Goal: Task Accomplishment & Management: Use online tool/utility

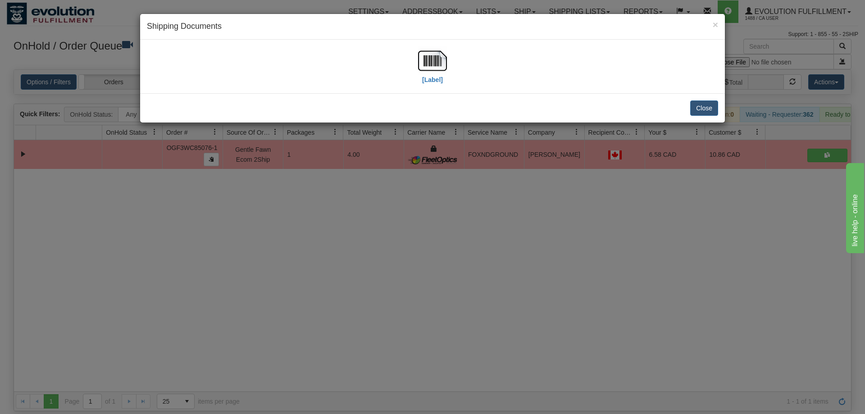
scroll to position [0, 9]
click at [383, 214] on div "× Shipping Documents [Label] Close" at bounding box center [432, 207] width 865 height 414
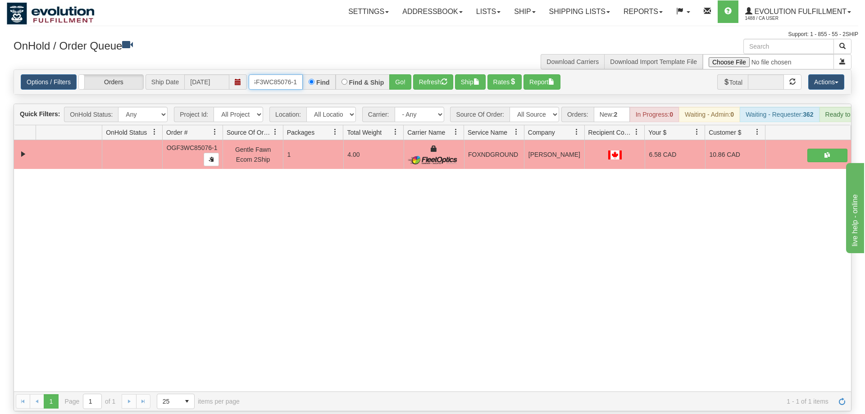
click at [278, 76] on input "OGF3WC85076-1" at bounding box center [276, 81] width 54 height 15
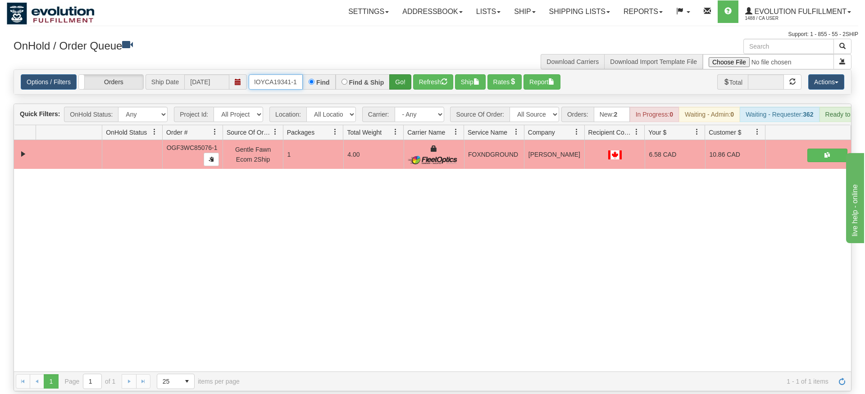
type input "OMOYCA19341-1"
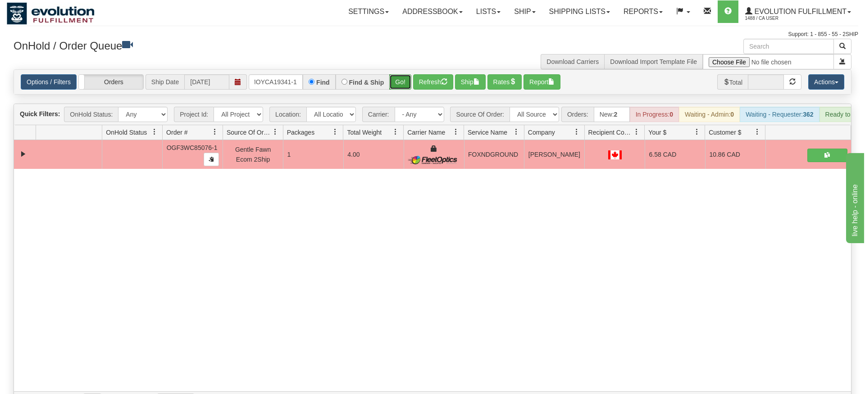
click at [402, 82] on div "Is equal to Is not equal to Contains Does not contains CAD USD EUR ZAR [PERSON_…" at bounding box center [433, 240] width 852 height 342
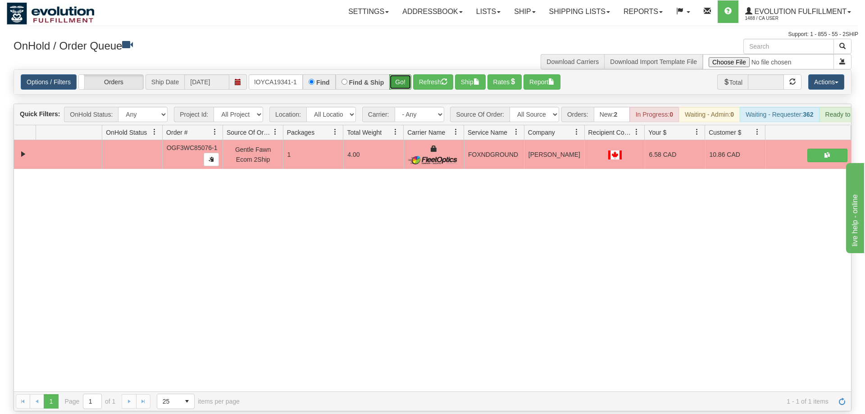
click at [400, 74] on button "Go!" at bounding box center [400, 81] width 22 height 15
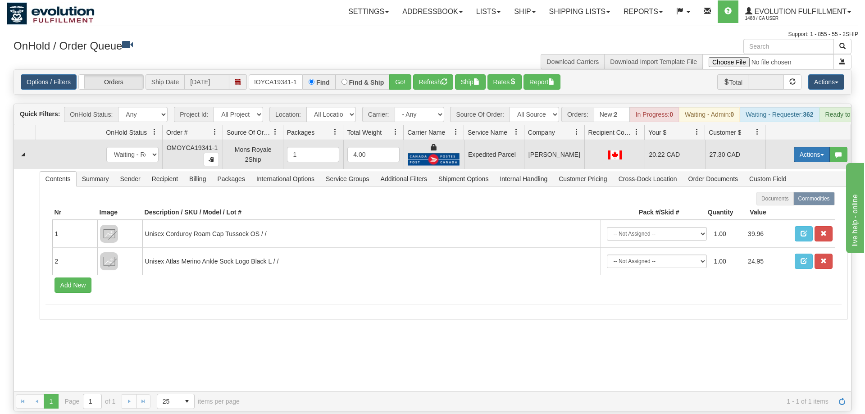
click at [808, 147] on button "Actions" at bounding box center [812, 154] width 36 height 15
click at [791, 201] on link "Ship" at bounding box center [794, 207] width 72 height 12
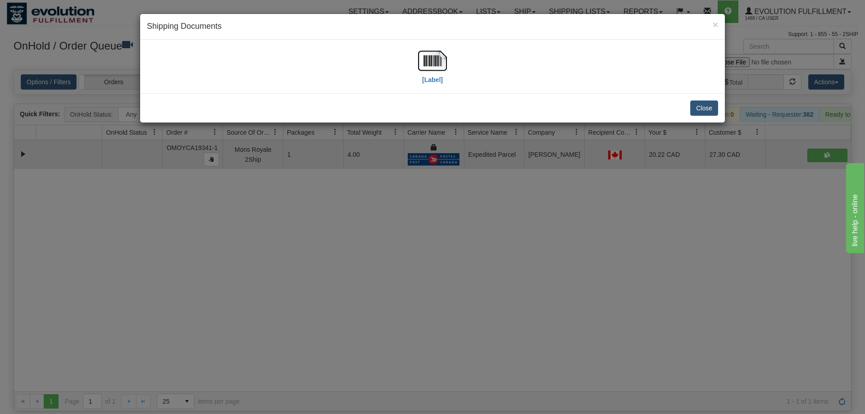
click at [421, 75] on div "[Label]" at bounding box center [432, 66] width 29 height 40
click at [427, 73] on img at bounding box center [432, 60] width 29 height 29
click at [353, 224] on div "× Shipping Documents [Label] Close" at bounding box center [432, 207] width 865 height 414
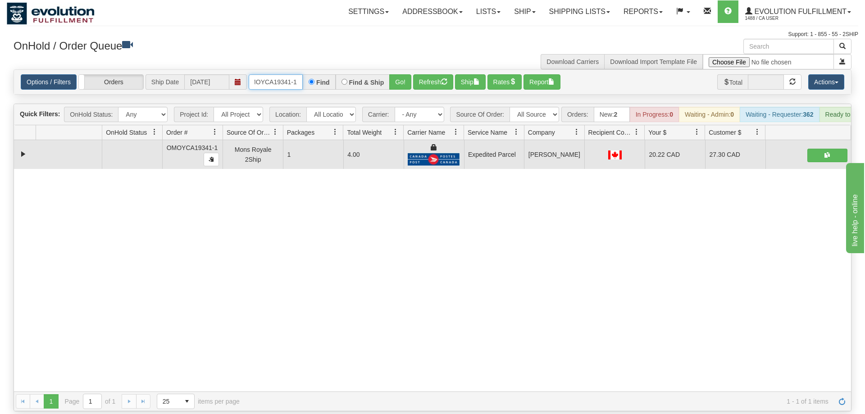
click at [259, 74] on input "OMOYCA19341-1" at bounding box center [276, 81] width 54 height 15
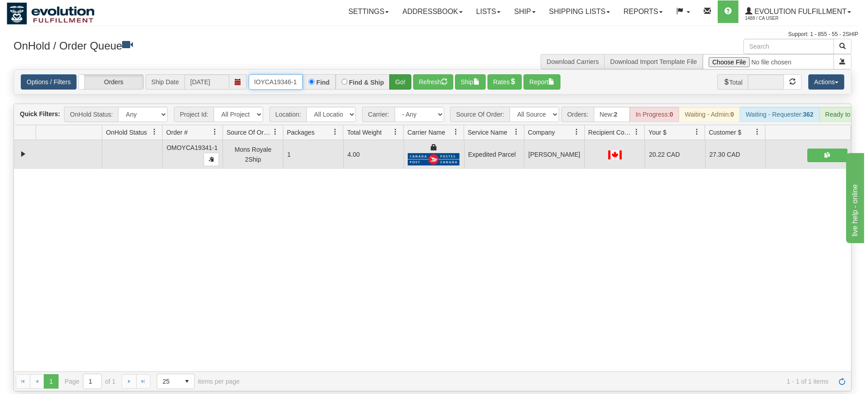
type input "OMOYCA19346-1"
drag, startPoint x: 392, startPoint y: 61, endPoint x: 397, endPoint y: 78, distance: 17.7
click at [393, 81] on div "Options / Filters Group Shipments Orders Ship Date [DATE] OMOYCA19346-1 Find Fi…" at bounding box center [433, 81] width 838 height 25
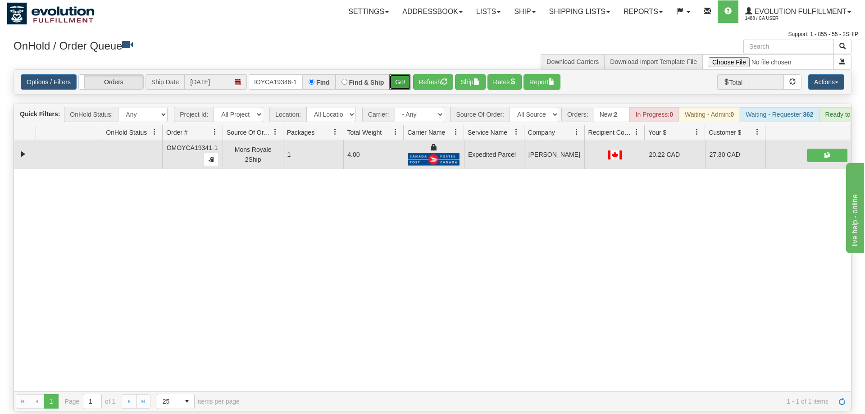
click at [404, 74] on button "Go!" at bounding box center [400, 81] width 22 height 15
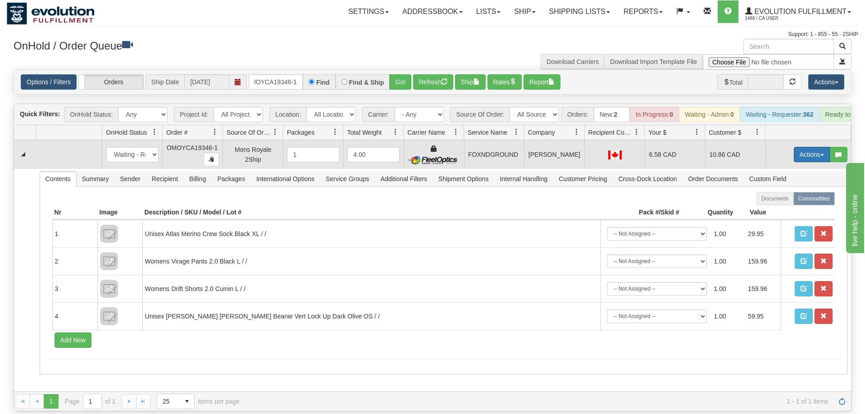
click at [804, 147] on button "Actions" at bounding box center [812, 154] width 36 height 15
click at [797, 201] on link "Ship" at bounding box center [794, 207] width 72 height 12
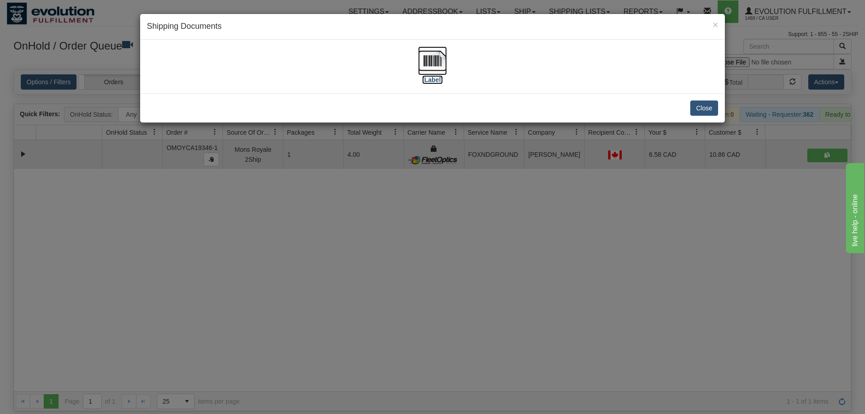
click at [422, 53] on img at bounding box center [432, 60] width 29 height 29
drag, startPoint x: 334, startPoint y: 243, endPoint x: 302, endPoint y: 126, distance: 121.7
click at [334, 238] on div "× Shipping Documents [Label] Close" at bounding box center [432, 207] width 865 height 414
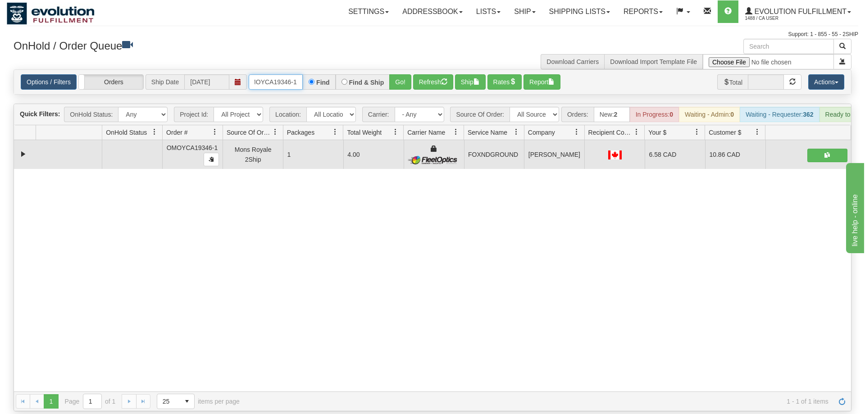
click at [279, 75] on input "OMOYCA19346-1" at bounding box center [276, 81] width 54 height 15
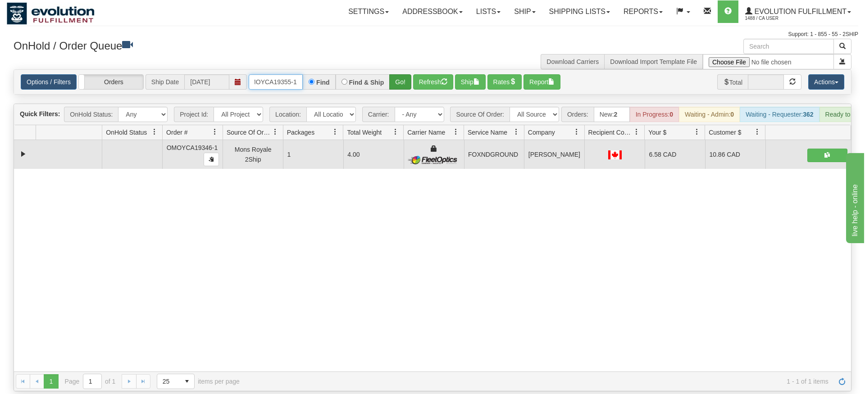
type input "OMOYCA19355-1"
click at [393, 85] on div "Is equal to Is not equal to Contains Does not contains CAD USD EUR ZAR [PERSON_…" at bounding box center [433, 230] width 852 height 322
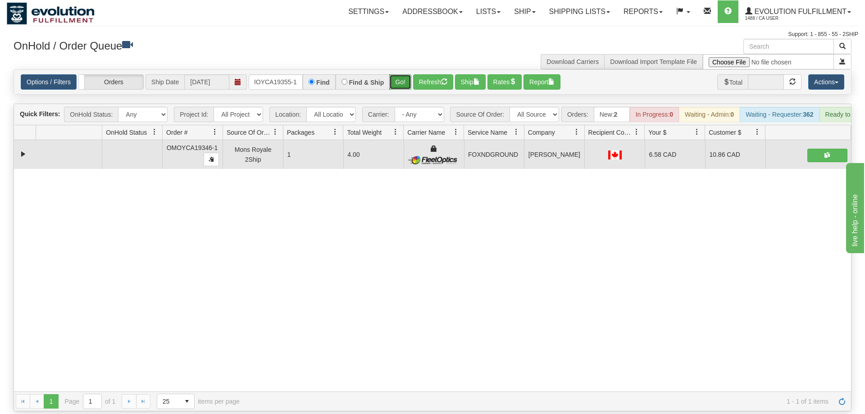
click at [395, 74] on button "Go!" at bounding box center [400, 81] width 22 height 15
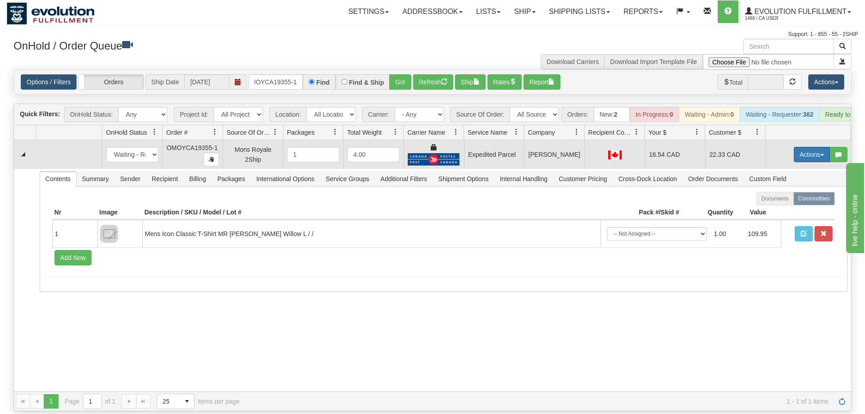
click at [811, 147] on button "Actions" at bounding box center [812, 154] width 36 height 15
click at [788, 201] on link "Ship" at bounding box center [794, 207] width 72 height 12
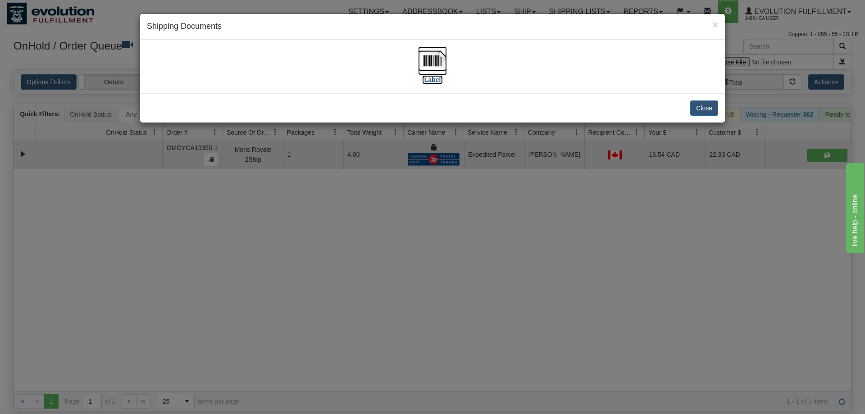
click at [431, 52] on img at bounding box center [432, 60] width 29 height 29
click at [416, 242] on div "× Shipping Documents [Label] Close" at bounding box center [432, 207] width 865 height 414
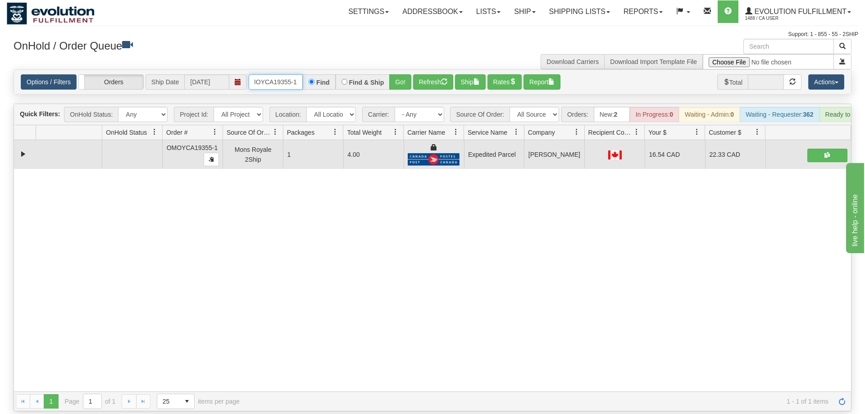
click at [285, 74] on input "OMOYCA19355-1" at bounding box center [276, 81] width 54 height 15
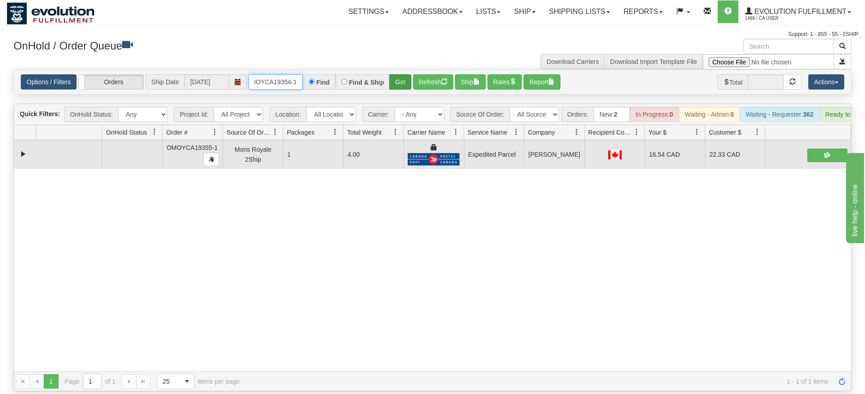
type input "OMOYCA19354-1"
drag, startPoint x: 404, startPoint y: 63, endPoint x: 399, endPoint y: 78, distance: 15.1
click at [403, 82] on div "Is equal to Is not equal to Contains Does not contains CAD USD EUR ZAR [PERSON_…" at bounding box center [433, 230] width 852 height 322
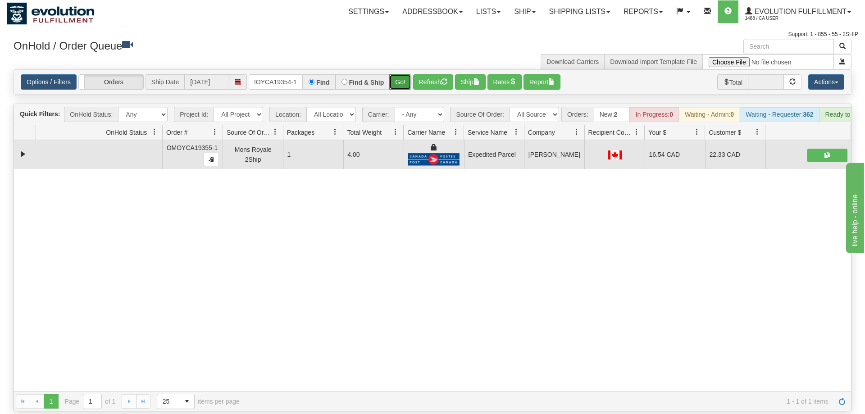
click at [395, 74] on button "Go!" at bounding box center [400, 81] width 22 height 15
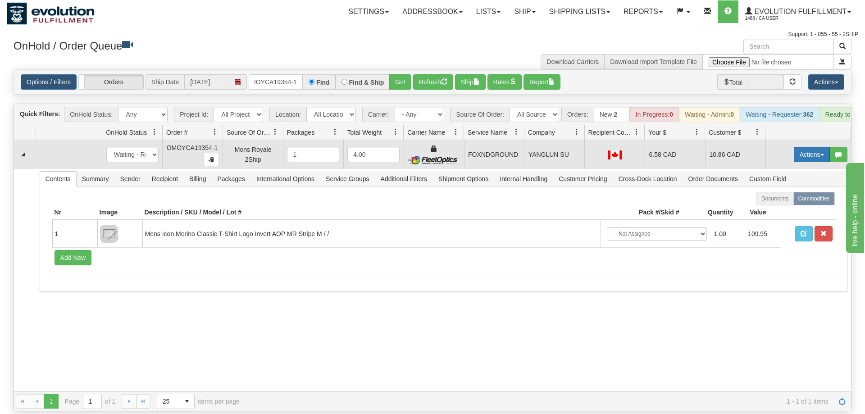
click at [823, 147] on button "Actions" at bounding box center [812, 154] width 36 height 15
click at [794, 201] on link "Ship" at bounding box center [794, 207] width 72 height 12
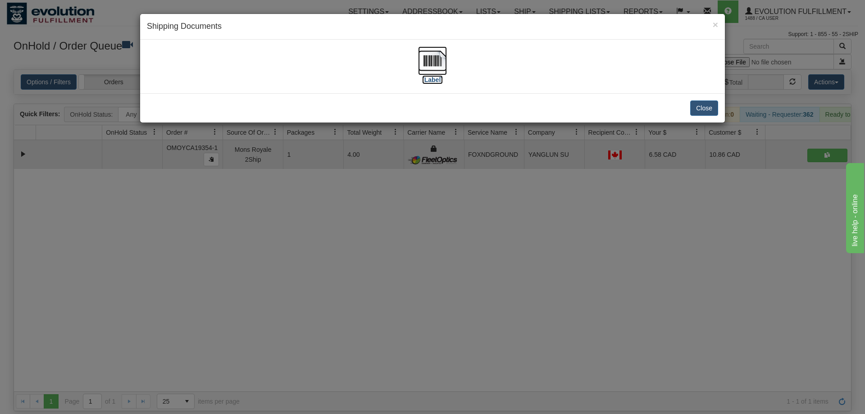
click at [432, 70] on img at bounding box center [432, 60] width 29 height 29
drag, startPoint x: 387, startPoint y: 262, endPoint x: 301, endPoint y: 96, distance: 186.9
click at [386, 261] on div "× Shipping Documents [Label] Close" at bounding box center [432, 207] width 865 height 414
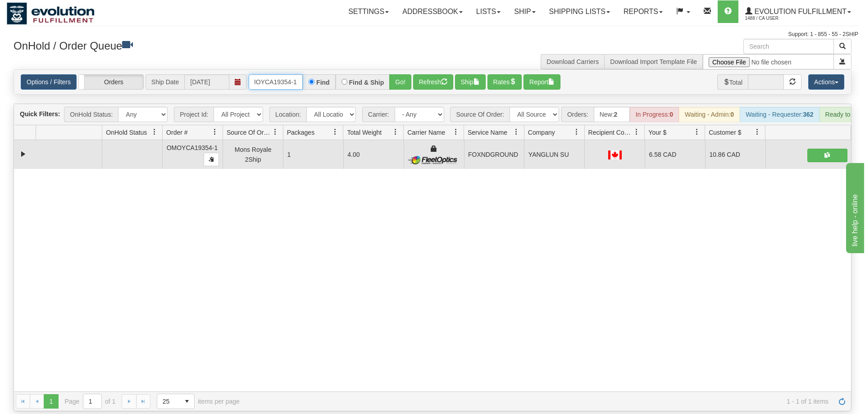
click at [282, 74] on input "OMOYCA19354-1" at bounding box center [276, 81] width 54 height 15
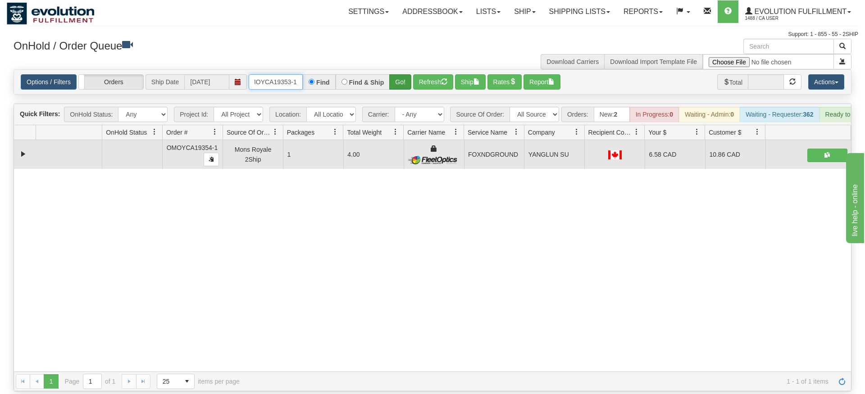
type input "OMOYCA19353-1"
drag, startPoint x: 394, startPoint y: 73, endPoint x: 394, endPoint y: 83, distance: 9.9
click at [394, 92] on div "Is equal to Is not equal to Contains Does not contains CAD USD EUR ZAR [PERSON_…" at bounding box center [433, 230] width 852 height 322
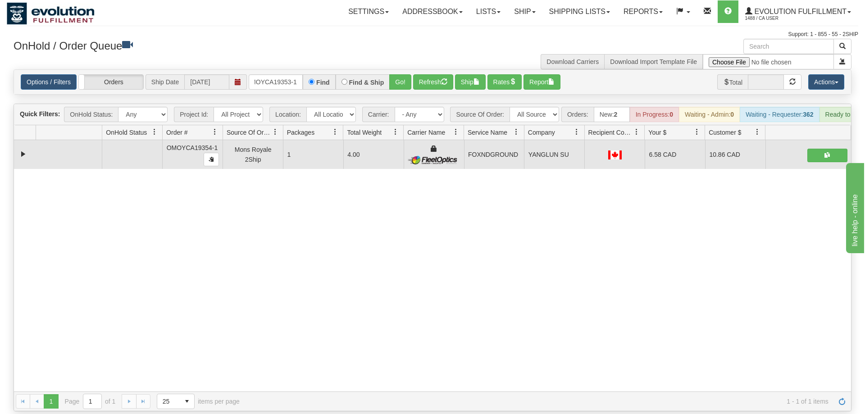
click at [400, 69] on div "Options / Filters Group Shipments Orders Ship Date [DATE] OMOYCA19353-1 Find Fi…" at bounding box center [433, 81] width 838 height 25
click at [402, 76] on button "Go!" at bounding box center [400, 81] width 22 height 15
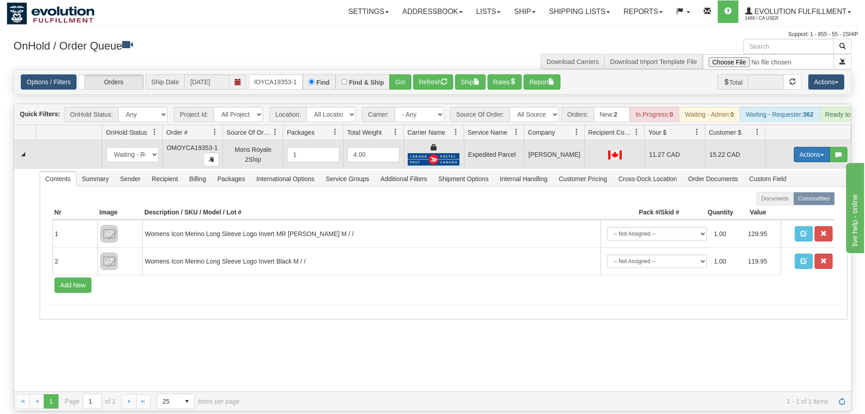
click at [795, 147] on button "Actions" at bounding box center [812, 154] width 36 height 15
click at [778, 203] on span "Ship" at bounding box center [776, 206] width 19 height 7
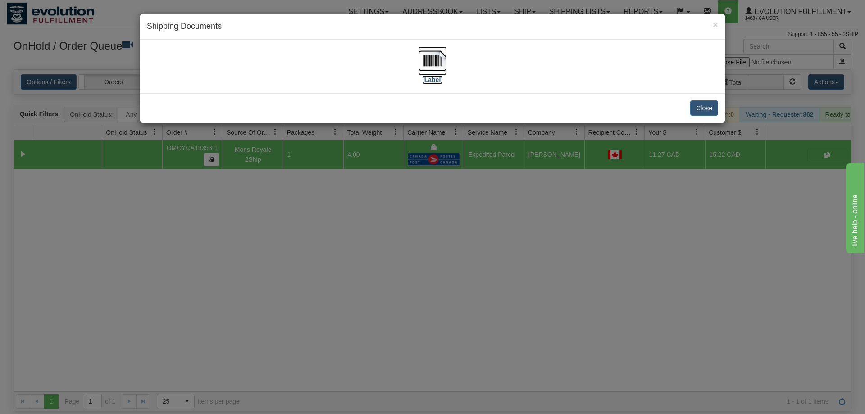
click at [434, 72] on img at bounding box center [432, 60] width 29 height 29
drag, startPoint x: 370, startPoint y: 190, endPoint x: 286, endPoint y: 68, distance: 148.4
click at [370, 189] on div "× Shipping Documents [Label] Close" at bounding box center [432, 207] width 865 height 414
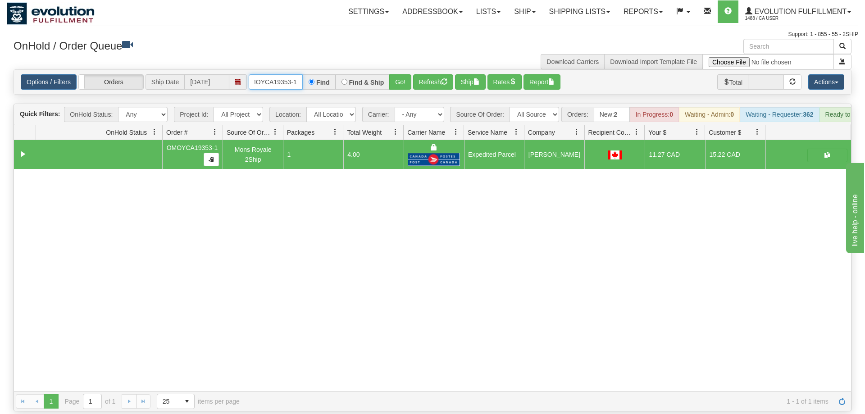
click at [285, 74] on input "OMOYCA19353-1" at bounding box center [276, 81] width 54 height 15
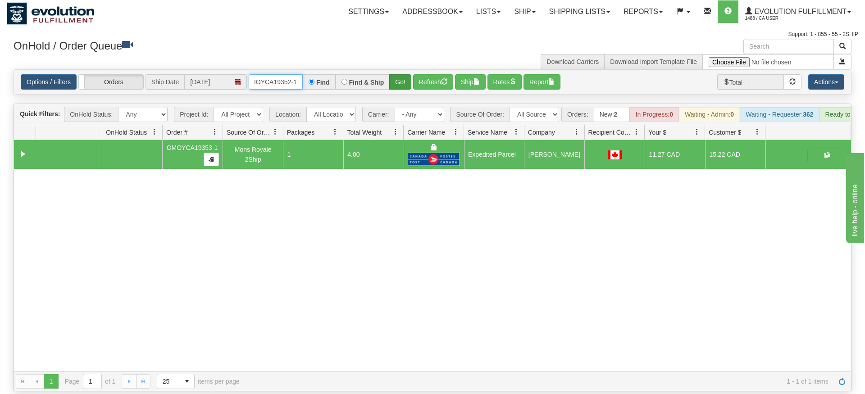
type input "OMOYCA19352-1"
click at [396, 87] on div "Is equal to Is not equal to Contains Does not contains CAD USD EUR ZAR [PERSON_…" at bounding box center [433, 230] width 852 height 322
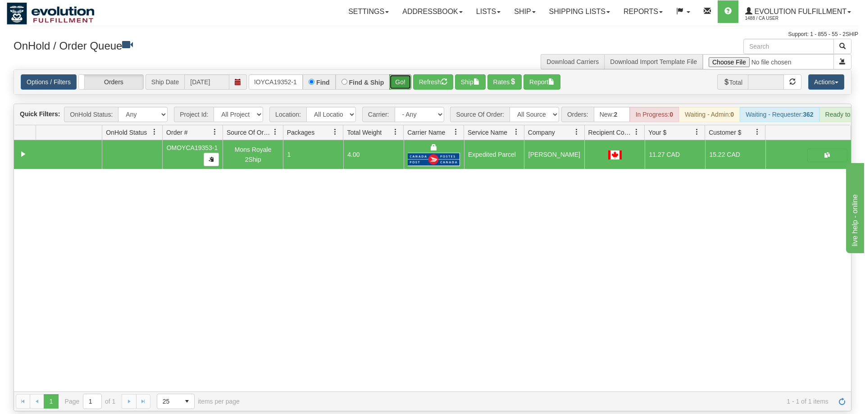
click at [404, 74] on button "Go!" at bounding box center [400, 81] width 22 height 15
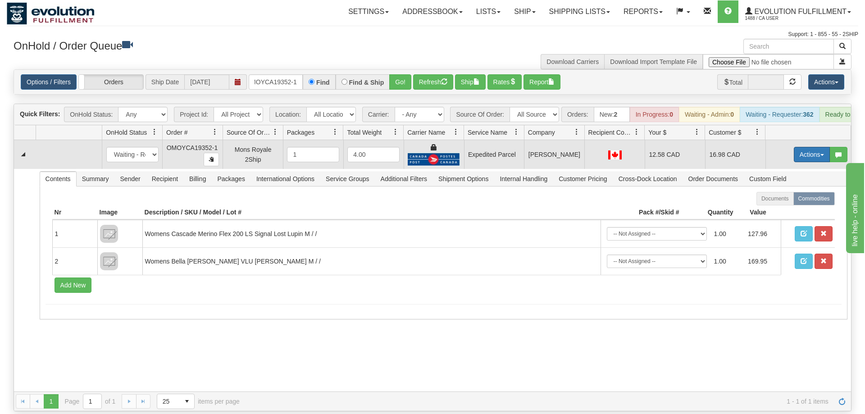
click at [805, 147] on button "Actions" at bounding box center [812, 154] width 36 height 15
click at [785, 201] on link "Ship" at bounding box center [794, 207] width 72 height 12
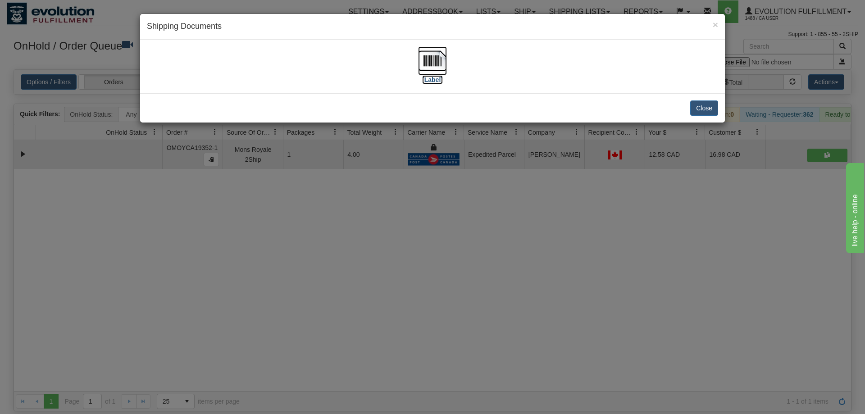
click at [440, 62] on img at bounding box center [432, 60] width 29 height 29
click at [378, 229] on div "× Shipping Documents [Label] Close" at bounding box center [432, 207] width 865 height 414
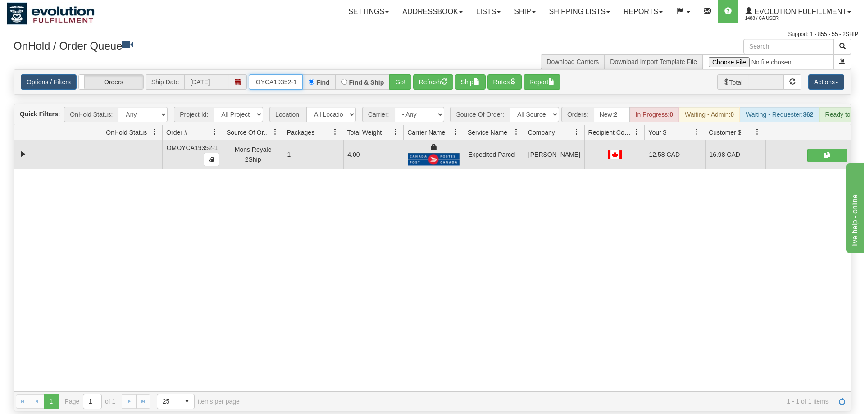
click at [277, 74] on input "OMOYCA19352-1" at bounding box center [276, 81] width 54 height 15
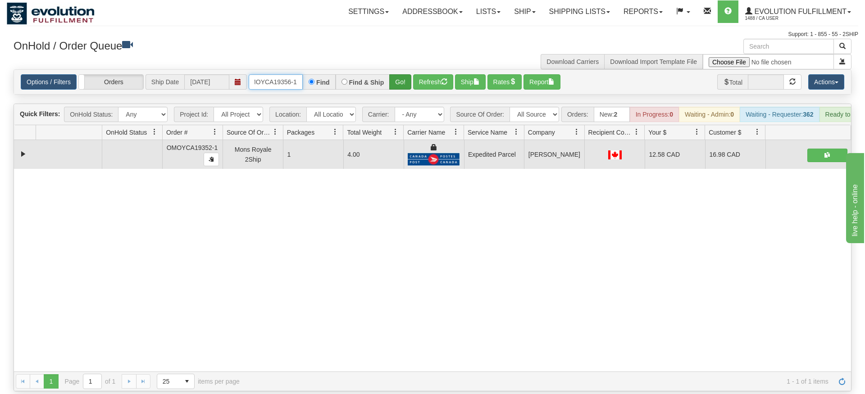
type input "OMOYCA19356-1"
click at [407, 89] on div "Is equal to Is not equal to Contains Does not contains CAD USD EUR ZAR [PERSON_…" at bounding box center [433, 230] width 852 height 322
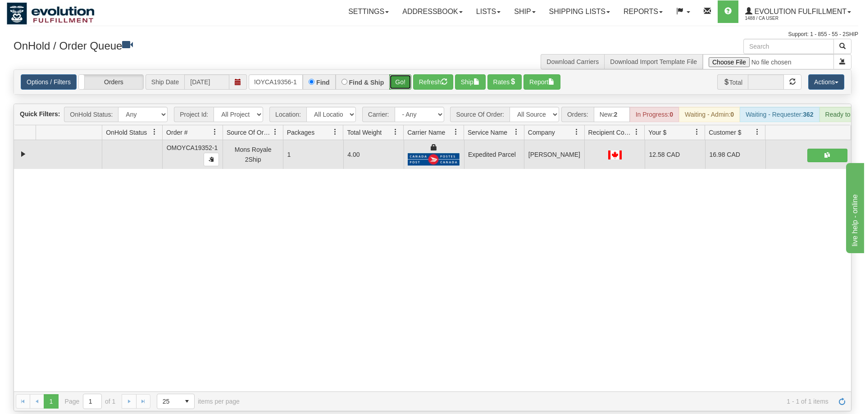
click at [402, 76] on button "Go!" at bounding box center [400, 81] width 22 height 15
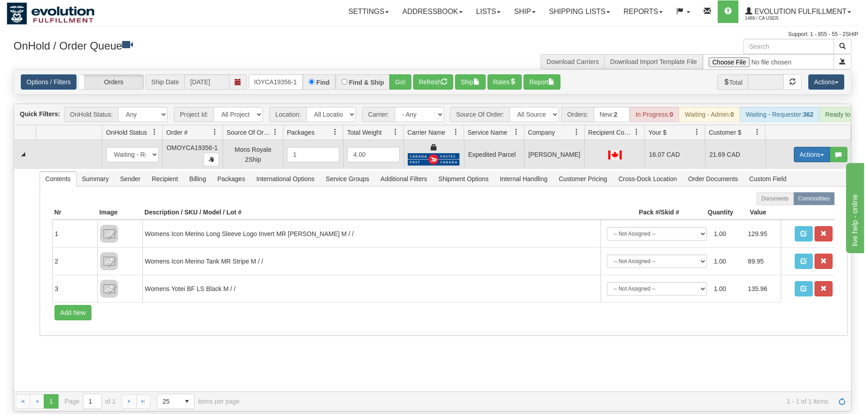
click at [823, 148] on button "Actions" at bounding box center [812, 154] width 36 height 15
click at [793, 201] on link "Ship" at bounding box center [794, 207] width 72 height 12
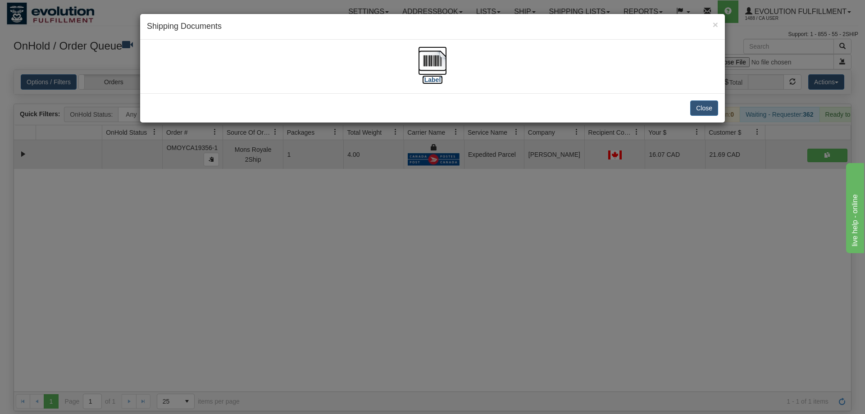
click at [439, 66] on img at bounding box center [432, 60] width 29 height 29
click at [395, 210] on div "× Shipping Documents [Label] Close" at bounding box center [432, 207] width 865 height 414
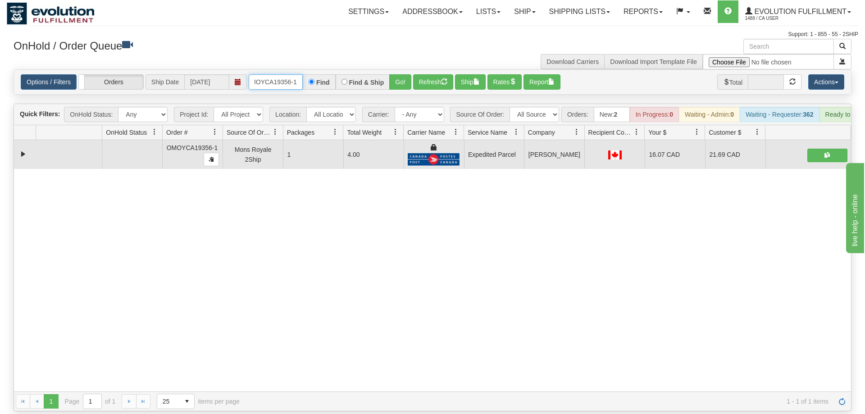
click at [277, 74] on input "OMOYCA19356-1" at bounding box center [276, 81] width 54 height 15
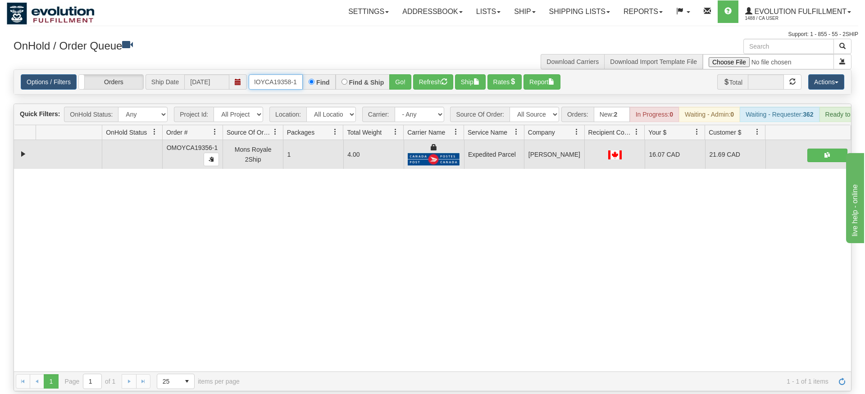
type input "OMOYCA19358-1"
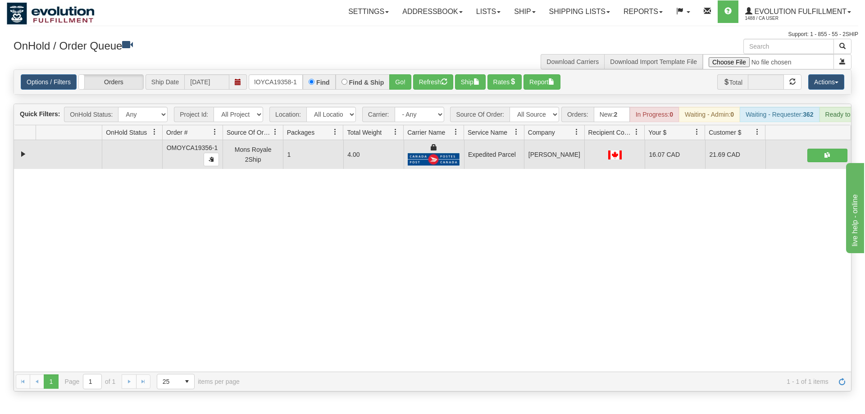
click at [400, 80] on div "Options / Filters Group Shipments Orders Ship Date [DATE] OMOYCA19358-1 Find Fi…" at bounding box center [432, 82] width 837 height 24
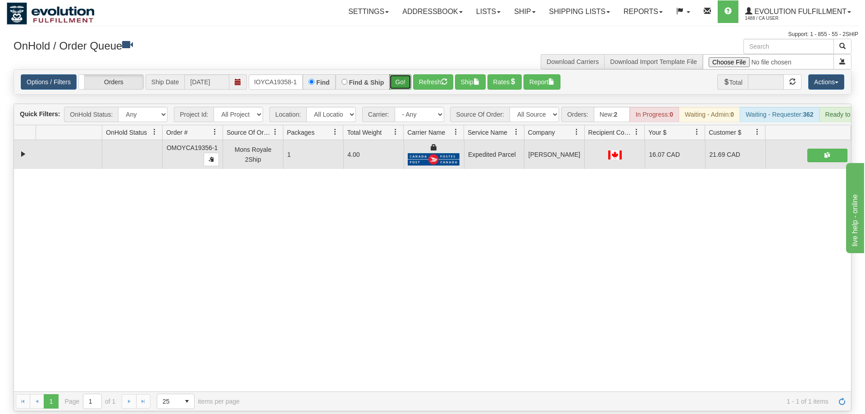
click at [404, 74] on button "Go!" at bounding box center [400, 81] width 22 height 15
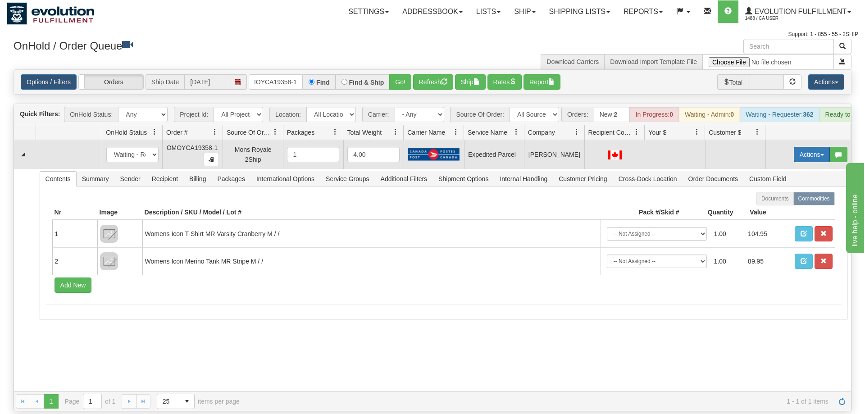
click at [811, 147] on button "Actions" at bounding box center [812, 154] width 36 height 15
click at [788, 192] on span "Rate All Services" at bounding box center [794, 195] width 54 height 7
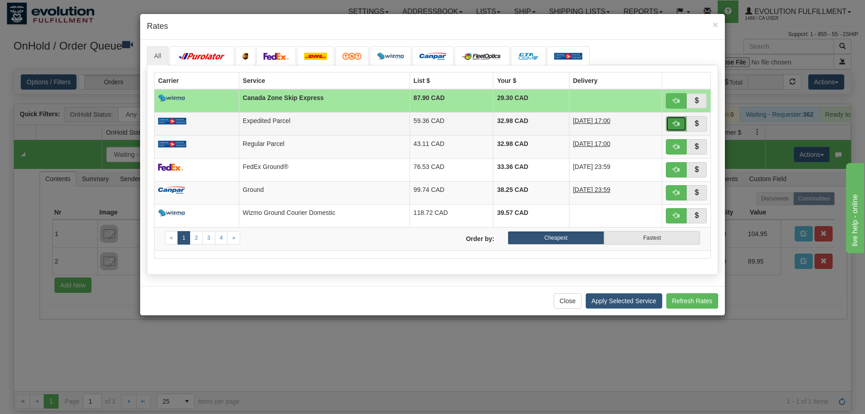
click at [671, 122] on button "button" at bounding box center [676, 123] width 21 height 15
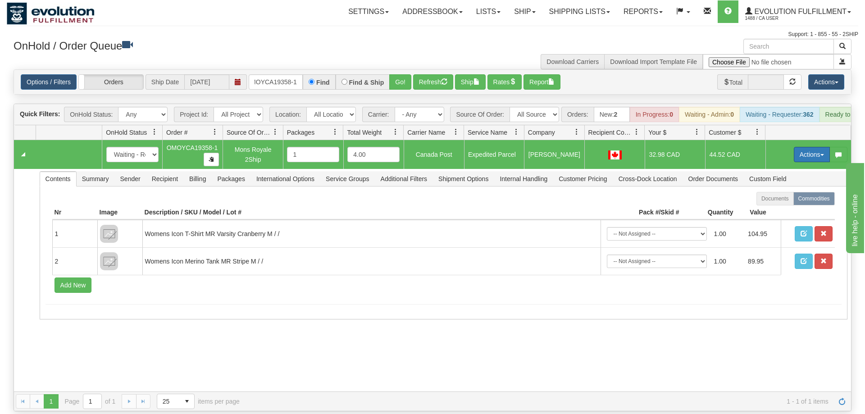
click at [811, 147] on button "Actions" at bounding box center [812, 154] width 36 height 15
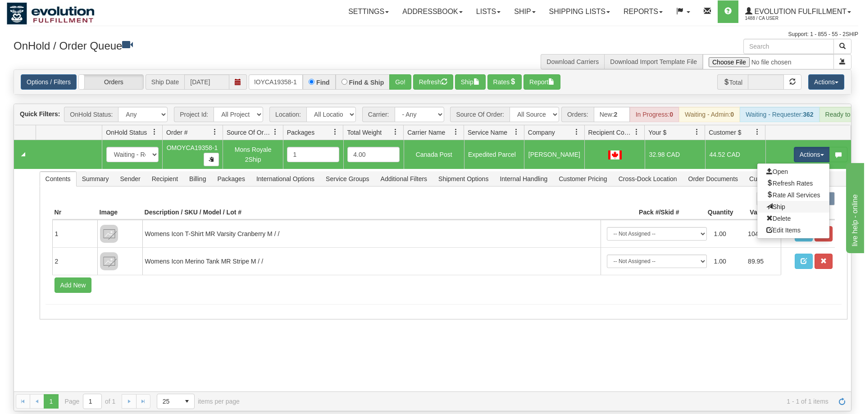
click at [785, 201] on link "Ship" at bounding box center [794, 207] width 72 height 12
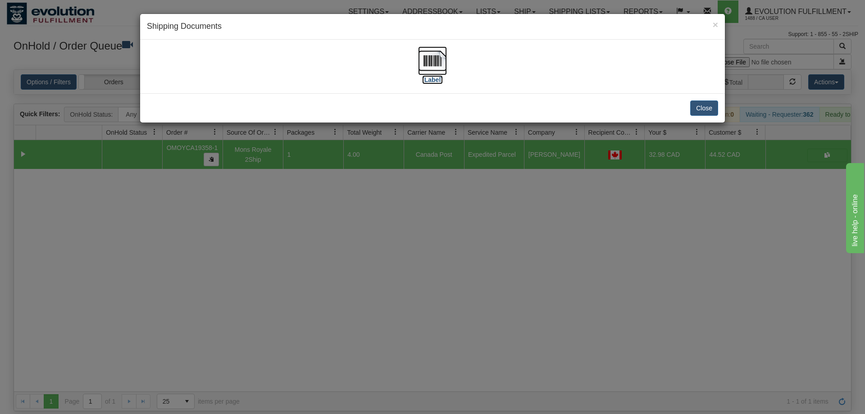
click at [444, 61] on img at bounding box center [432, 60] width 29 height 29
drag, startPoint x: 352, startPoint y: 293, endPoint x: 278, endPoint y: 123, distance: 185.9
click at [352, 292] on div "× Shipping Documents [Label] Close" at bounding box center [432, 207] width 865 height 414
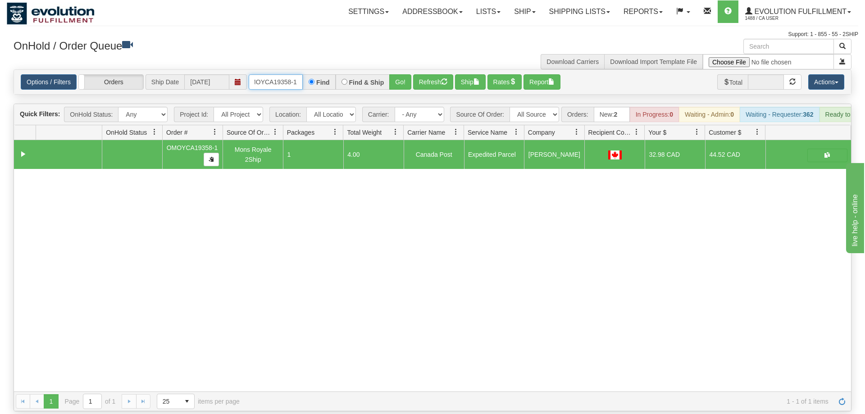
click at [287, 74] on input "OMOYCA19358-1" at bounding box center [276, 81] width 54 height 15
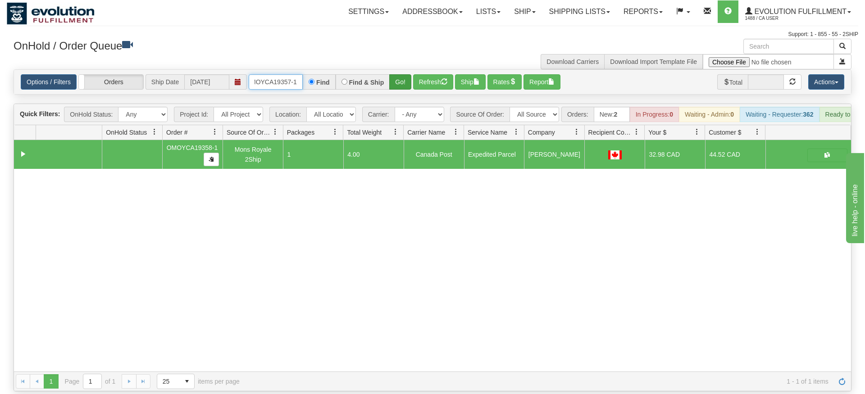
type input "oMOYCA19357-1"
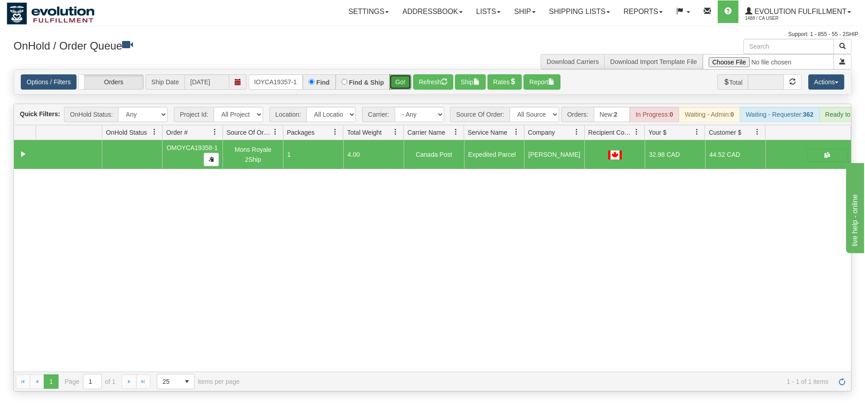
click at [404, 91] on div "Is equal to Is not equal to Contains Does not contains CAD USD EUR ZAR [PERSON_…" at bounding box center [433, 230] width 852 height 322
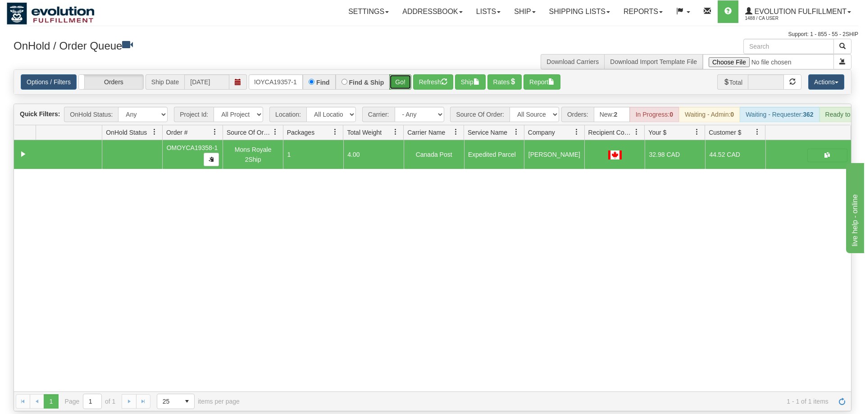
click at [401, 74] on button "Go!" at bounding box center [400, 81] width 22 height 15
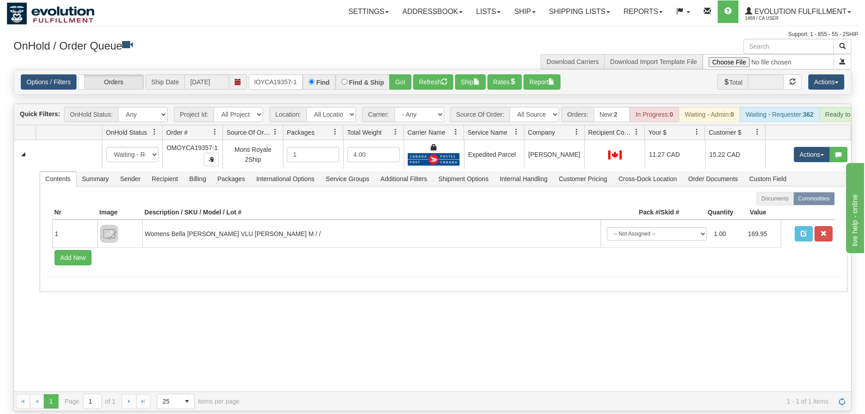
click at [41, 345] on div "31514728 EVOLUTION V3 90808395 90808396 New In Progress Waiting - Admin Waiting…" at bounding box center [432, 265] width 837 height 251
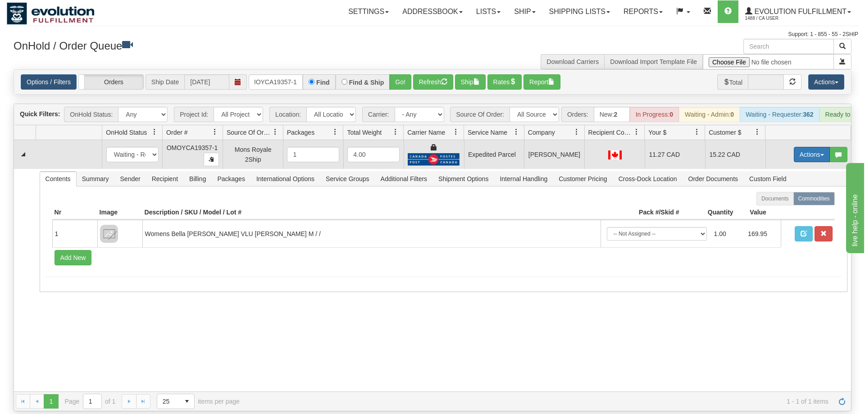
click at [796, 147] on button "Actions" at bounding box center [812, 154] width 36 height 15
click at [774, 203] on span "Ship" at bounding box center [776, 206] width 19 height 7
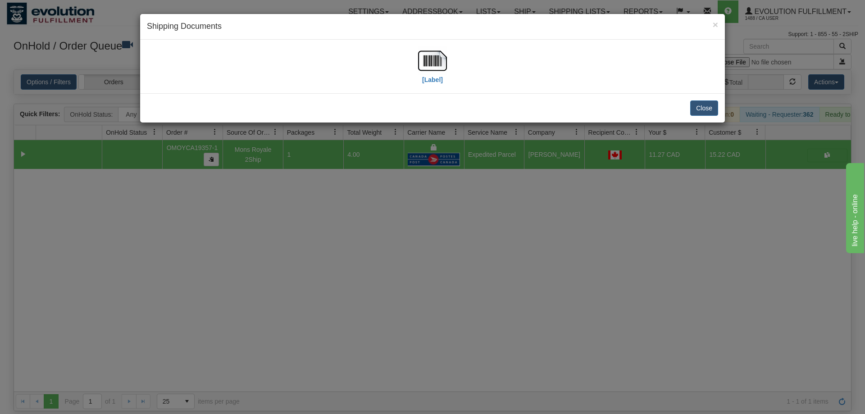
click at [453, 48] on div "[Label]" at bounding box center [432, 66] width 571 height 40
click at [452, 69] on div "[Label]" at bounding box center [432, 66] width 571 height 40
click at [431, 62] on img at bounding box center [432, 60] width 29 height 29
click at [370, 307] on div "× Shipping Documents [Label] Close" at bounding box center [432, 207] width 865 height 414
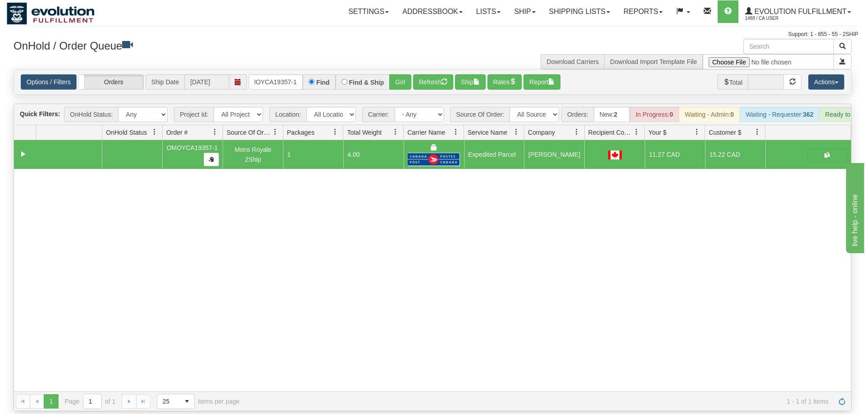
click at [234, 245] on div "31514728 EVOLUTION V3 90808395 90808396 OMOYCA19357-1 Mons Royale 2Ship 1 4.00 …" at bounding box center [432, 265] width 837 height 251
click at [274, 74] on input "oMOYCA19357-1" at bounding box center [276, 81] width 54 height 15
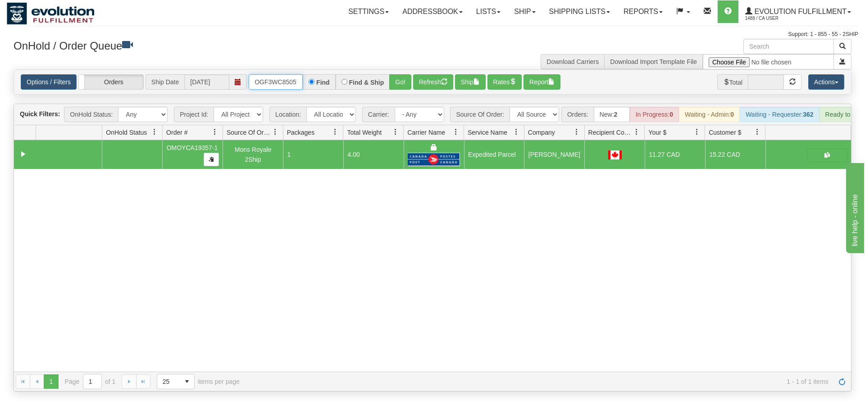
scroll to position [0, 9]
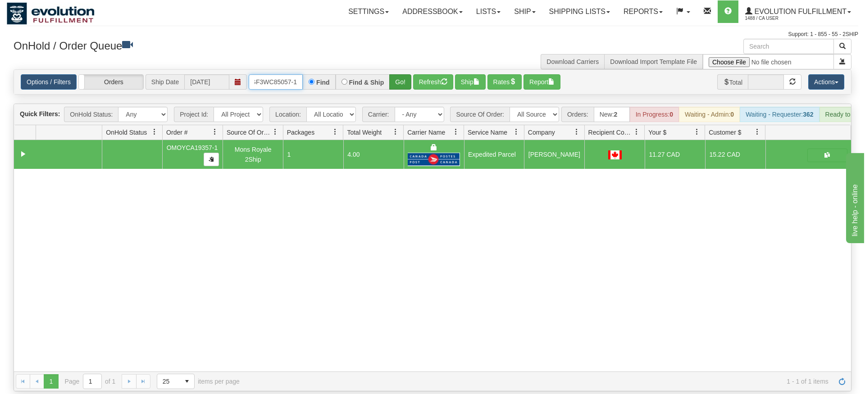
type input "OGF3WC85057-1"
drag, startPoint x: 404, startPoint y: 69, endPoint x: 404, endPoint y: 87, distance: 18.5
click at [404, 87] on div "Is equal to Is not equal to Contains Does not contains CAD USD EUR ZAR [PERSON_…" at bounding box center [433, 230] width 852 height 322
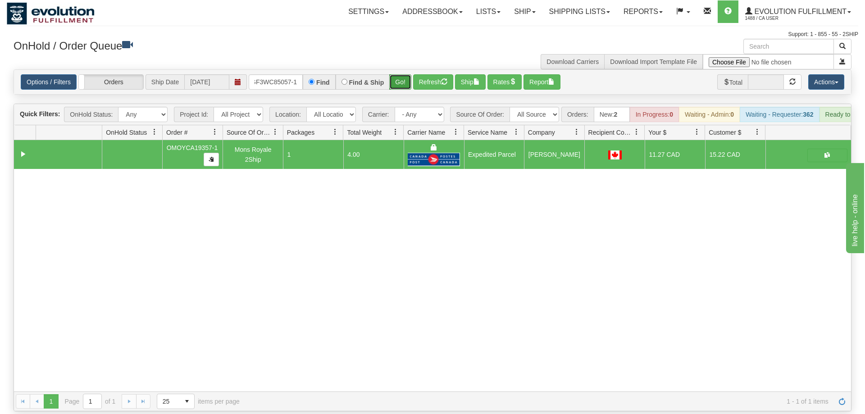
click at [395, 74] on button "Go!" at bounding box center [400, 81] width 22 height 15
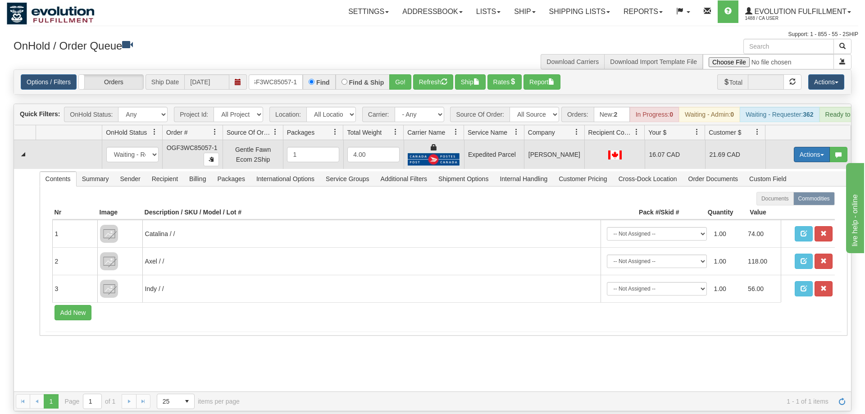
click at [805, 147] on button "Actions" at bounding box center [812, 154] width 36 height 15
click at [786, 201] on link "Ship" at bounding box center [794, 207] width 72 height 12
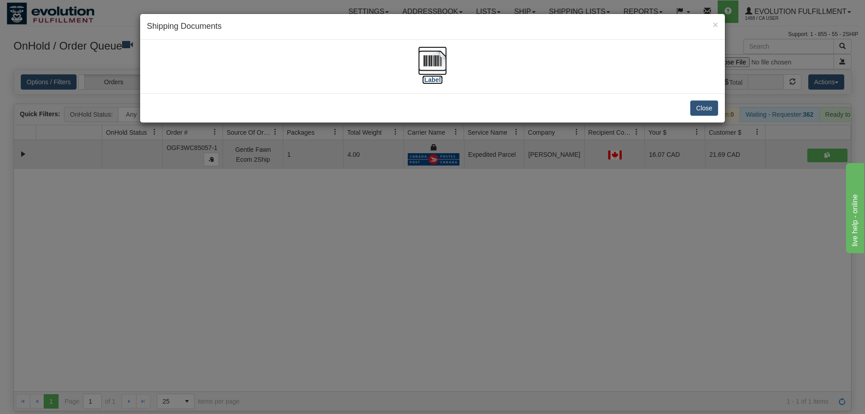
click at [423, 53] on img at bounding box center [432, 60] width 29 height 29
drag, startPoint x: 353, startPoint y: 269, endPoint x: 272, endPoint y: 24, distance: 257.8
click at [351, 266] on div "× Shipping Documents [Label] Close" at bounding box center [432, 207] width 865 height 414
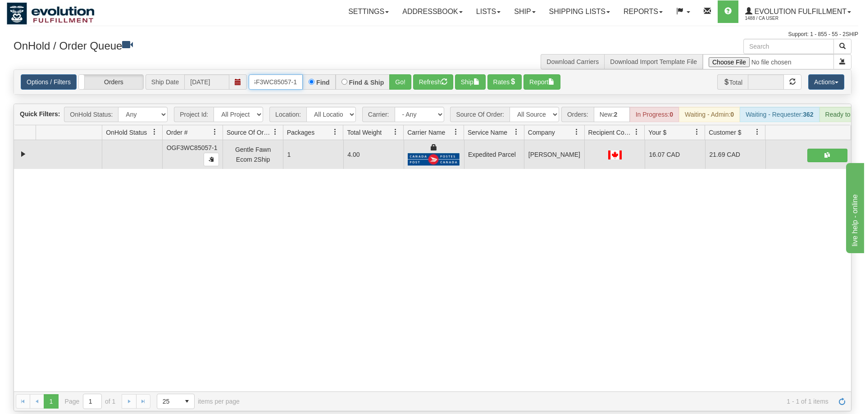
click at [284, 74] on input "OGF3WC85057-1" at bounding box center [276, 81] width 54 height 15
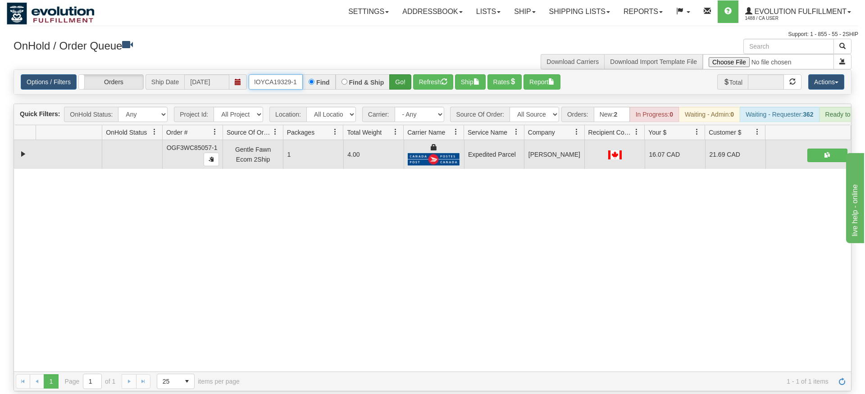
type input "OMOYCA19329-1"
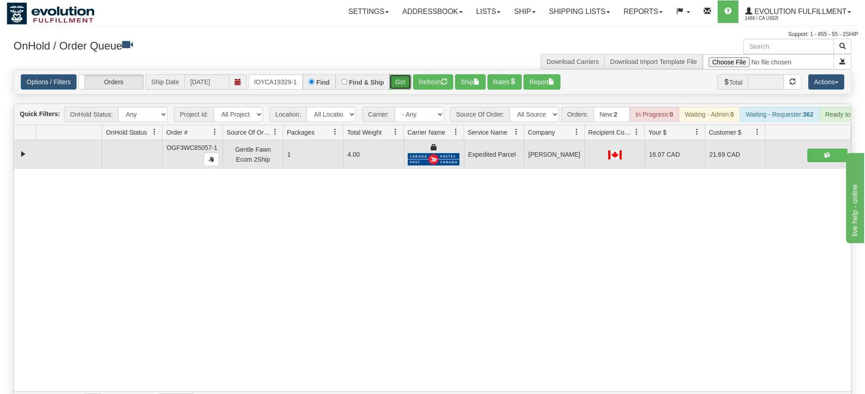
click at [395, 94] on div "Is equal to Is not equal to Contains Does not contains CAD USD EUR ZAR [PERSON_…" at bounding box center [433, 240] width 852 height 342
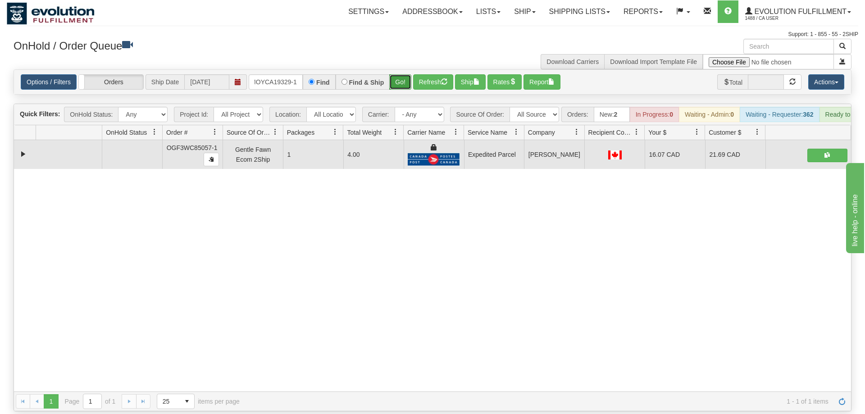
click at [397, 76] on button "Go!" at bounding box center [400, 81] width 22 height 15
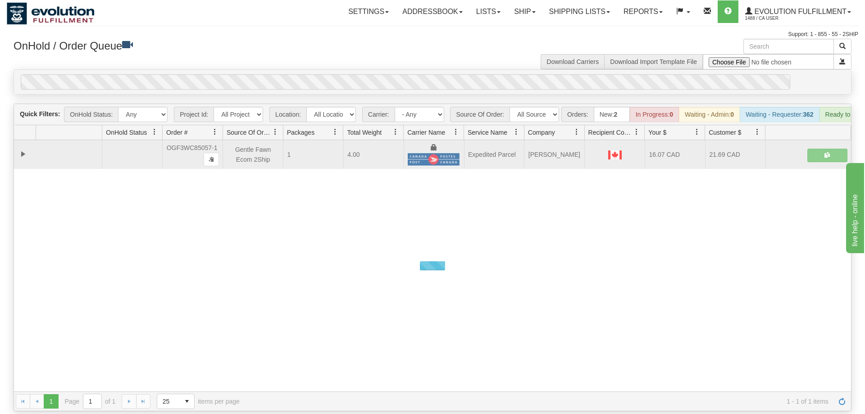
click at [398, 74] on div "0" at bounding box center [406, 81] width 770 height 15
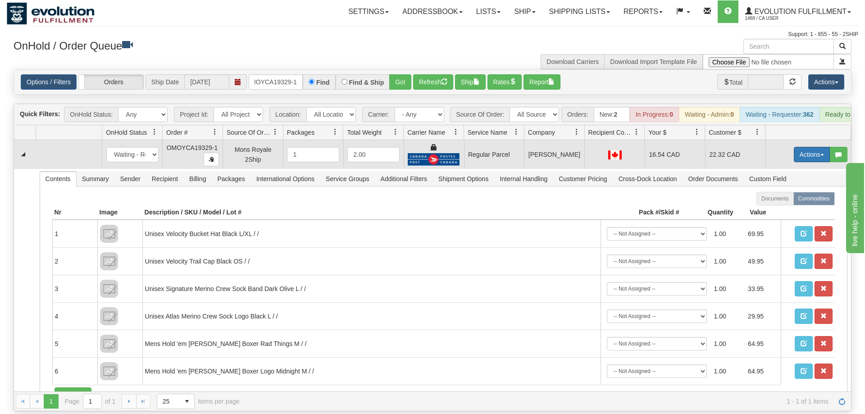
click at [801, 147] on button "Actions" at bounding box center [812, 154] width 36 height 15
click at [799, 192] on span "Rate All Services" at bounding box center [794, 195] width 54 height 7
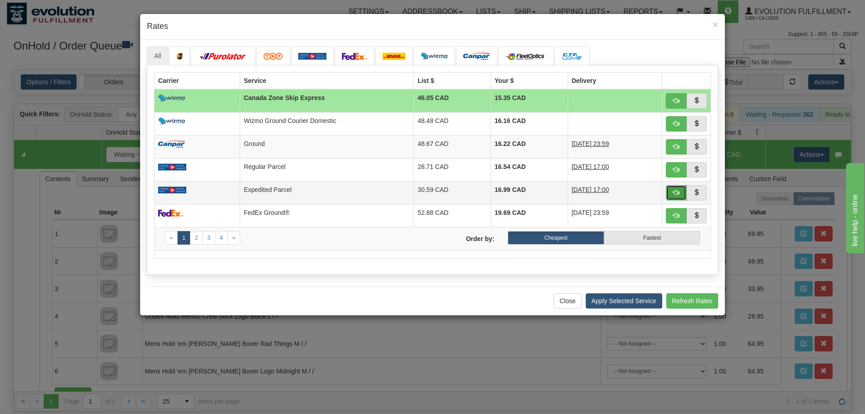
click at [672, 195] on button "button" at bounding box center [676, 192] width 21 height 15
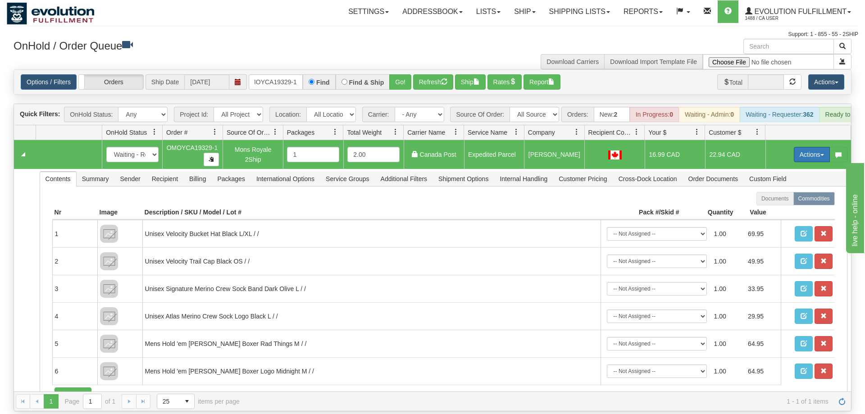
click at [809, 147] on button "Actions" at bounding box center [812, 154] width 36 height 15
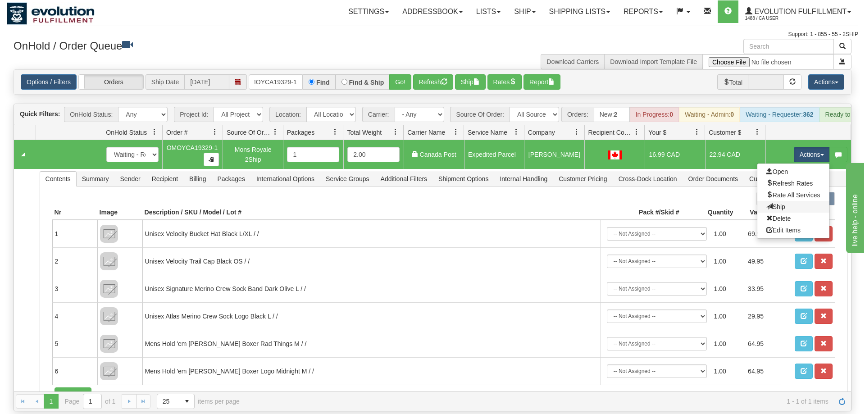
click at [800, 201] on link "Ship" at bounding box center [794, 207] width 72 height 12
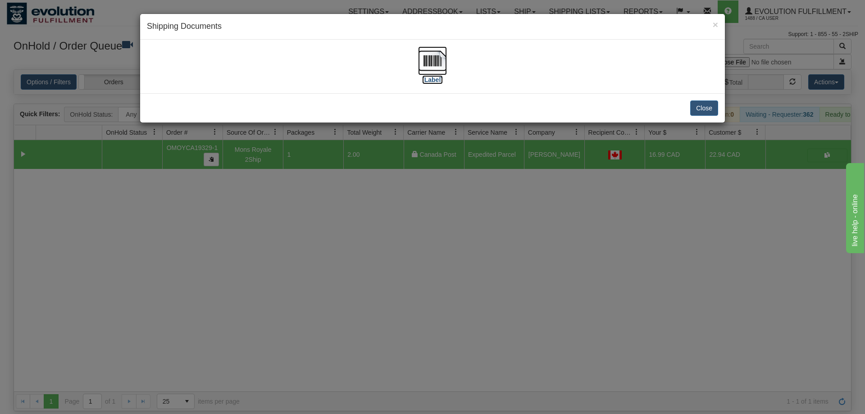
click at [425, 61] on img at bounding box center [432, 60] width 29 height 29
drag, startPoint x: 338, startPoint y: 258, endPoint x: 270, endPoint y: 108, distance: 164.4
click at [339, 257] on div "× Shipping Documents [Label] Close" at bounding box center [432, 207] width 865 height 414
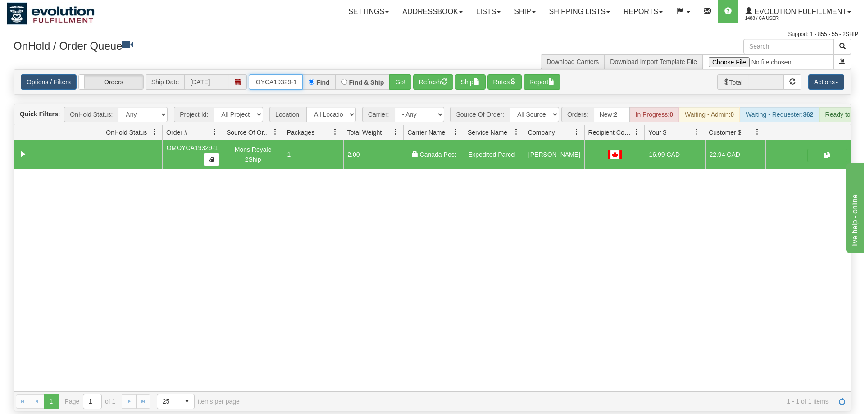
click at [285, 74] on input "OMOYCA19329-1" at bounding box center [276, 81] width 54 height 15
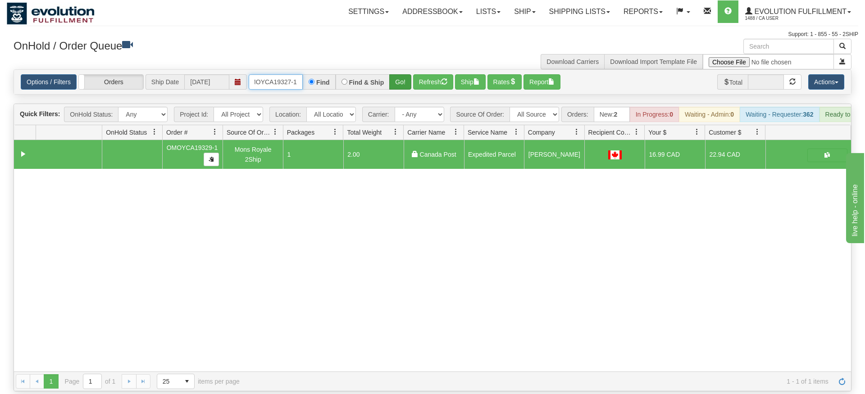
type input "OMOYCA19327-1"
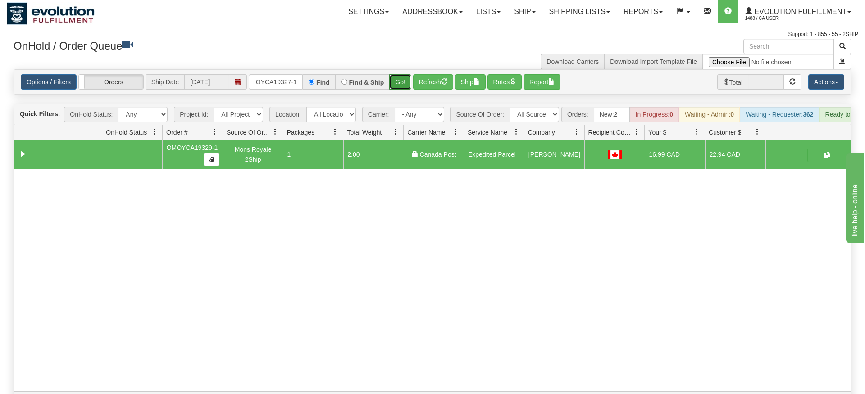
click at [400, 91] on div "Is equal to Is not equal to Contains Does not contains CAD USD EUR ZAR [PERSON_…" at bounding box center [433, 240] width 852 height 342
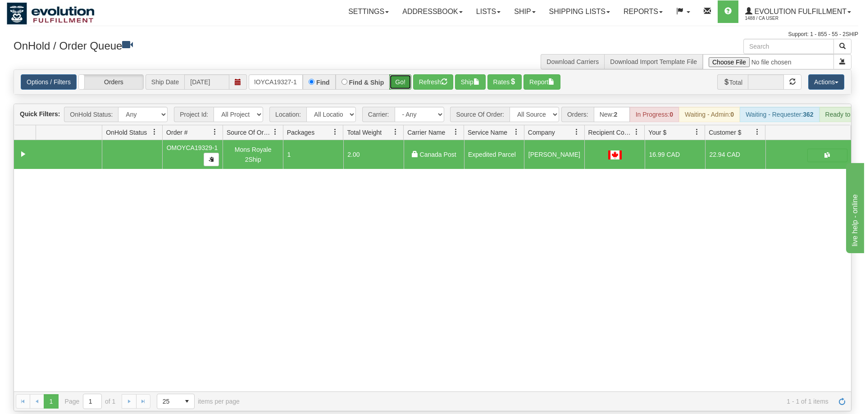
click at [404, 74] on button "Go!" at bounding box center [400, 81] width 22 height 15
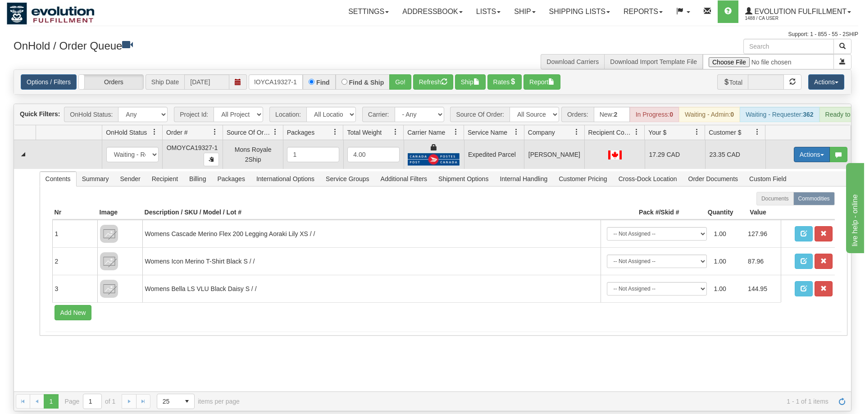
click at [815, 147] on button "Actions" at bounding box center [812, 154] width 36 height 15
click at [782, 203] on span "Ship" at bounding box center [776, 206] width 19 height 7
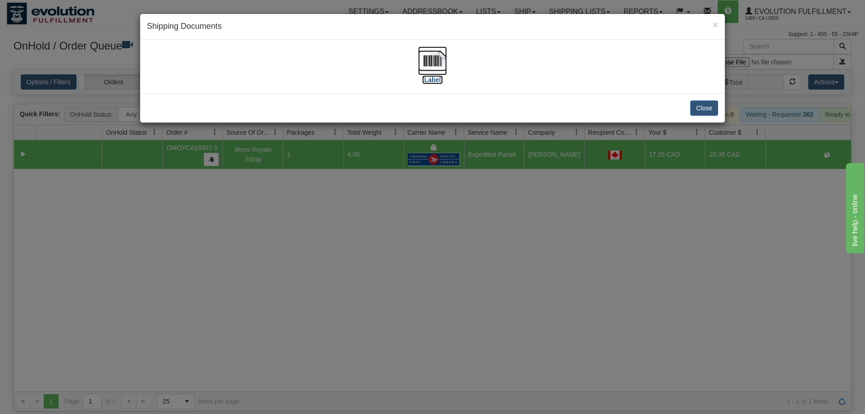
click at [421, 73] on img at bounding box center [432, 60] width 29 height 29
click at [412, 215] on div "× Shipping Documents [Label] Close" at bounding box center [432, 207] width 865 height 414
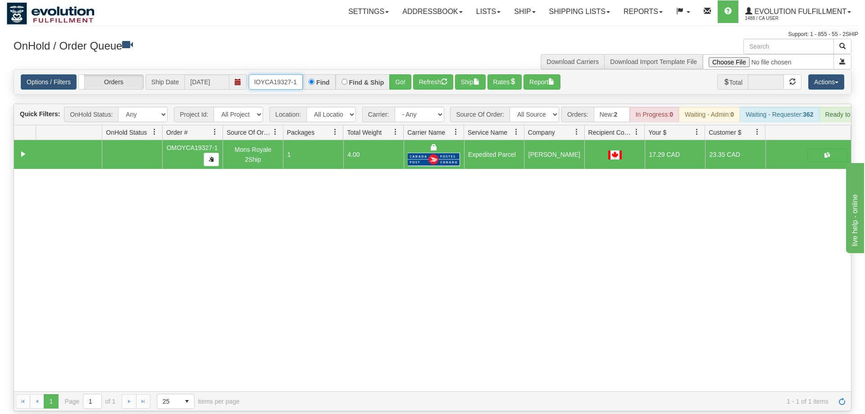
click at [278, 74] on input "OMOYCA19327-1" at bounding box center [276, 81] width 54 height 15
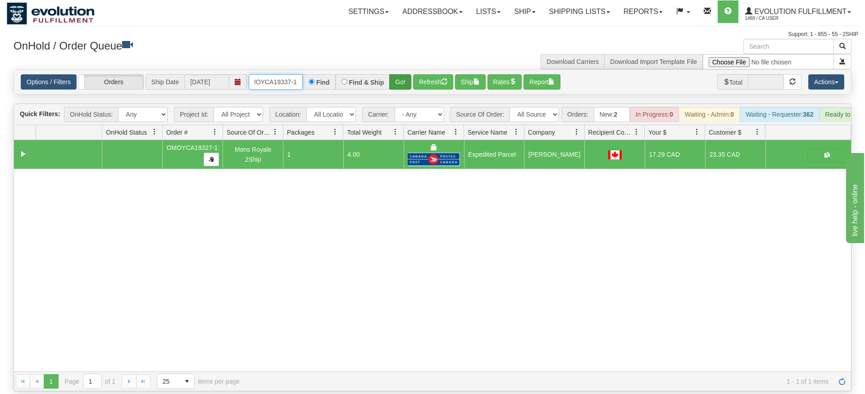
type input "OMOYCA19337-1"
click at [400, 88] on div "Is equal to Is not equal to Contains Does not contains CAD USD EUR ZAR [PERSON_…" at bounding box center [433, 230] width 852 height 322
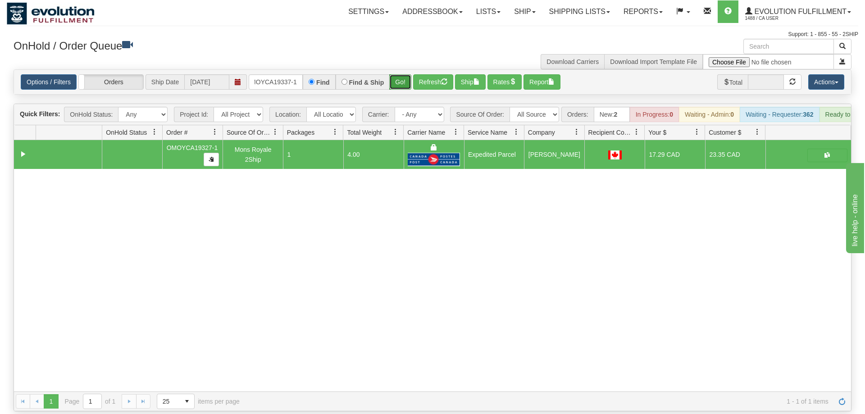
click at [402, 74] on button "Go!" at bounding box center [400, 81] width 22 height 15
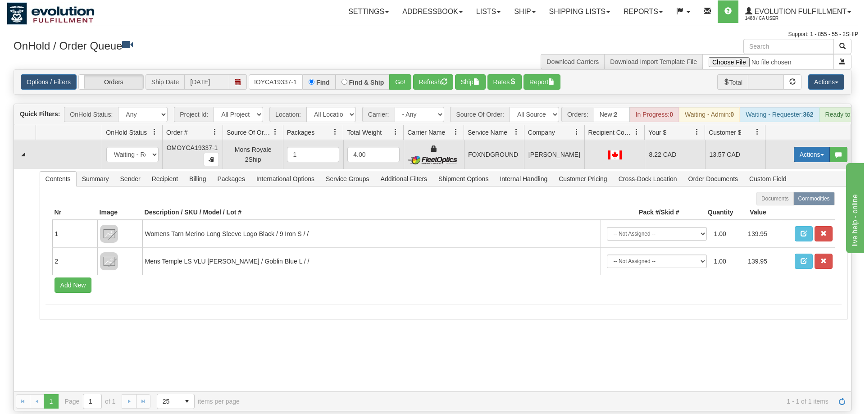
click at [803, 147] on button "Actions" at bounding box center [812, 154] width 36 height 15
click at [783, 203] on span "Ship" at bounding box center [776, 206] width 19 height 7
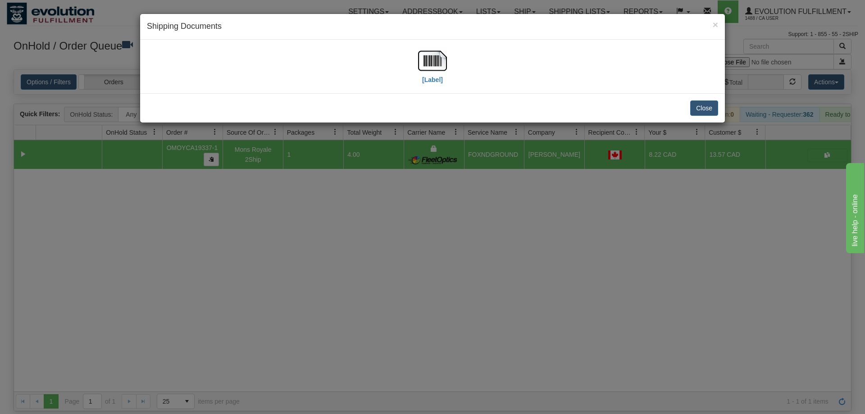
click at [443, 92] on div "[Label]" at bounding box center [432, 67] width 585 height 54
click at [432, 78] on label "[Label]" at bounding box center [432, 79] width 21 height 9
click at [421, 140] on div "× Shipping Documents [Label] Close" at bounding box center [432, 207] width 865 height 414
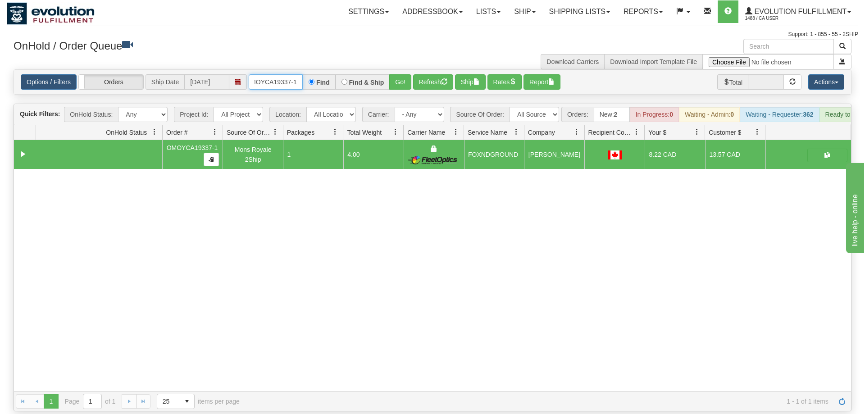
click at [268, 74] on input "OMOYCA19337-1" at bounding box center [276, 81] width 54 height 15
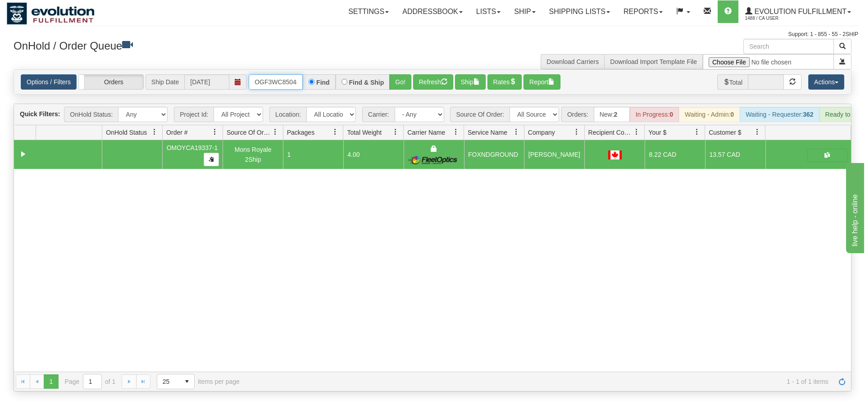
scroll to position [0, 9]
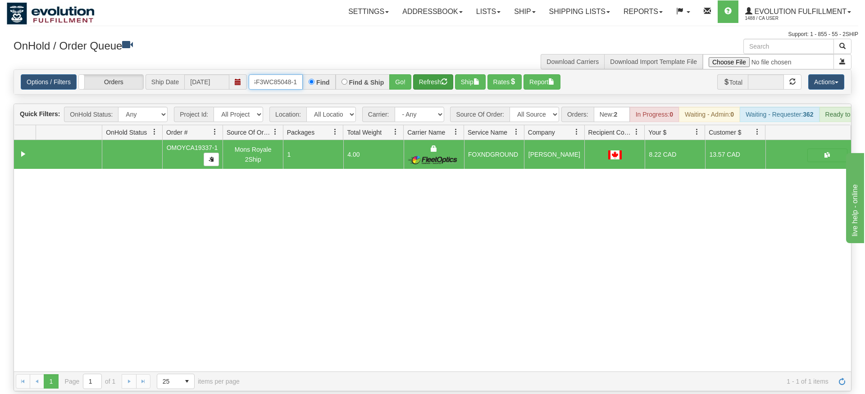
type input "OGF3WC85048-1"
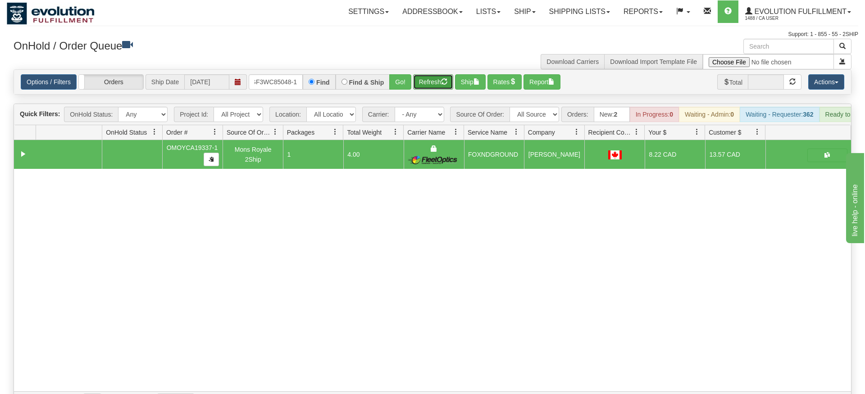
drag, startPoint x: 419, startPoint y: 69, endPoint x: 407, endPoint y: 82, distance: 18.2
click at [418, 87] on div "Is equal to Is not equal to Contains Does not contains CAD USD EUR ZAR [PERSON_…" at bounding box center [433, 240] width 852 height 342
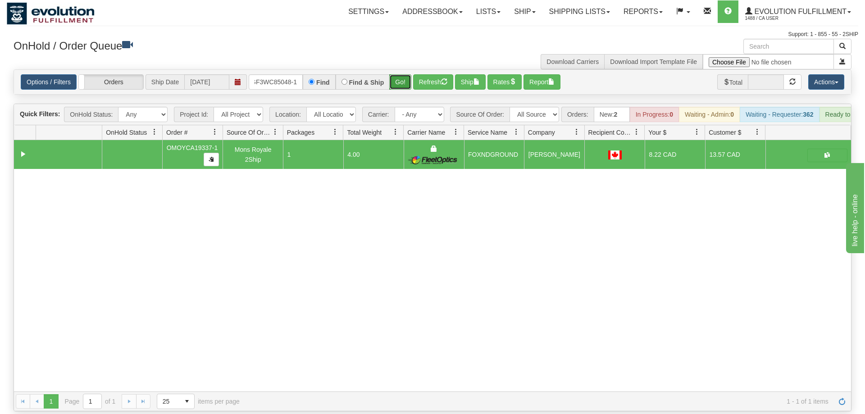
click at [402, 74] on button "Go!" at bounding box center [400, 81] width 22 height 15
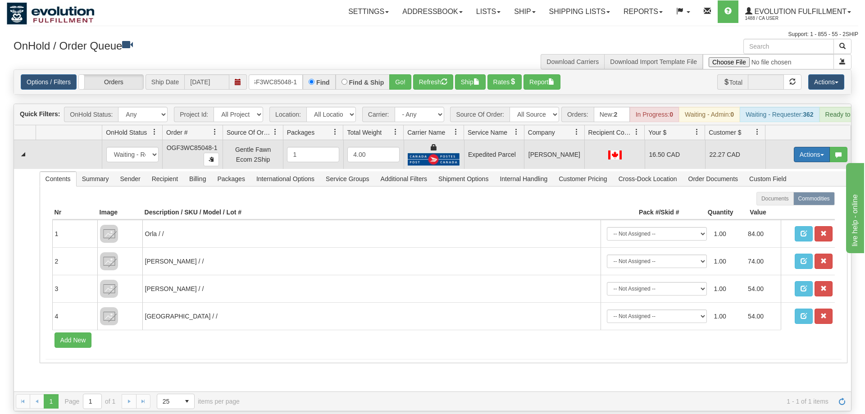
click at [803, 147] on button "Actions" at bounding box center [812, 154] width 36 height 15
click at [792, 201] on link "Ship" at bounding box center [794, 207] width 72 height 12
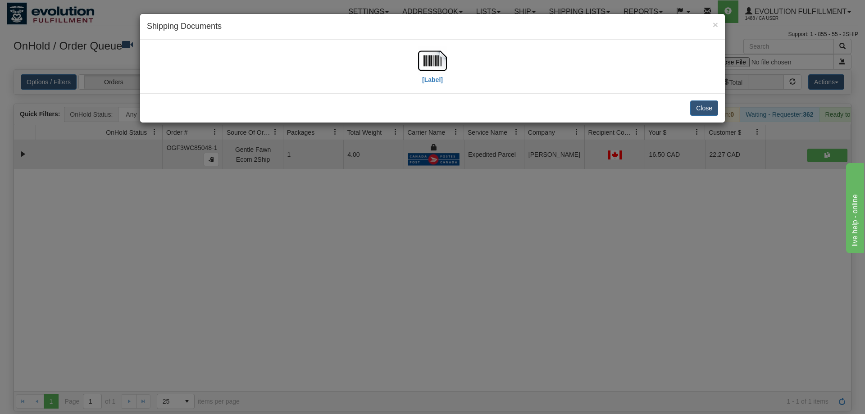
click at [416, 64] on div "[Label]" at bounding box center [432, 66] width 571 height 40
click at [432, 64] on img at bounding box center [432, 60] width 29 height 29
drag, startPoint x: 315, startPoint y: 207, endPoint x: 282, endPoint y: 79, distance: 131.7
click at [315, 202] on div "× Shipping Documents [Label] Close" at bounding box center [432, 207] width 865 height 414
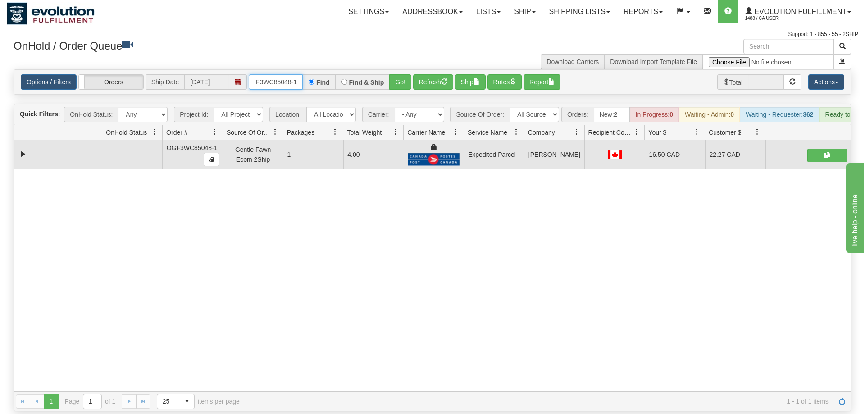
click at [291, 74] on input "OGF3WC85048-1" at bounding box center [276, 81] width 54 height 15
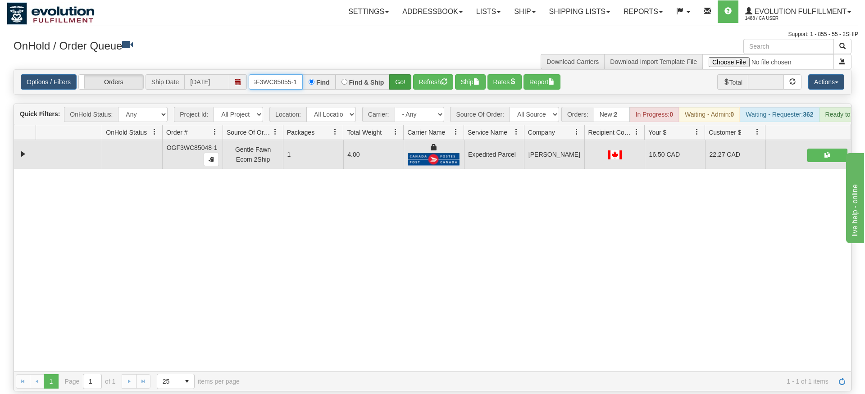
type input "OGF3WC85055-1"
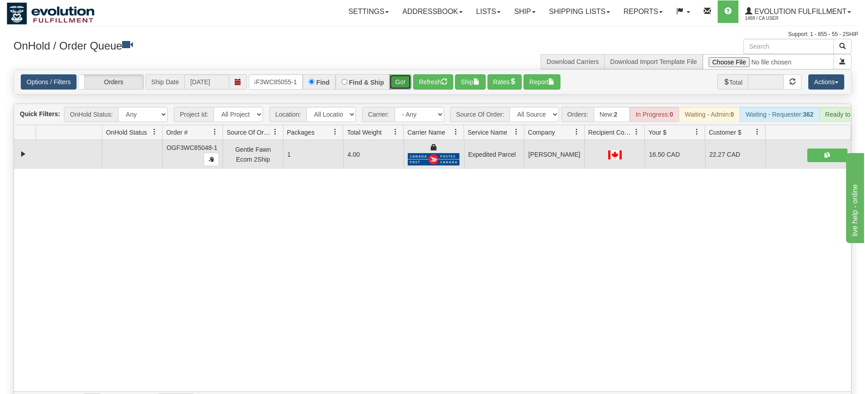
click at [407, 90] on div "Is equal to Is not equal to Contains Does not contains CAD USD EUR ZAR [PERSON_…" at bounding box center [433, 240] width 852 height 342
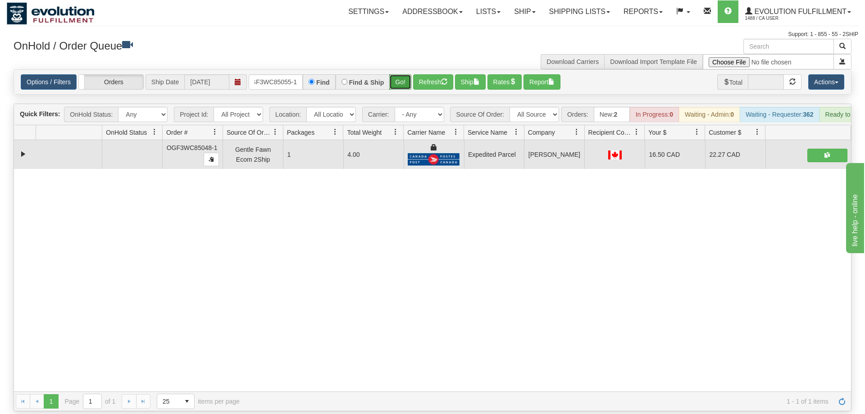
click at [405, 74] on button "Go!" at bounding box center [400, 81] width 22 height 15
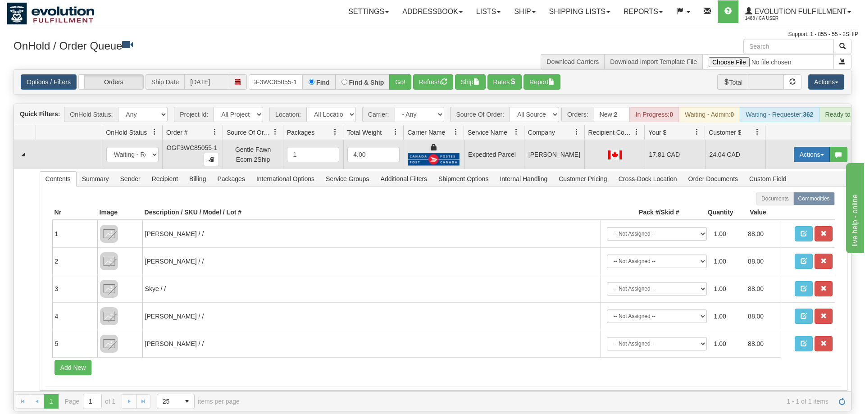
click at [817, 147] on button "Actions" at bounding box center [812, 154] width 36 height 15
click at [788, 201] on link "Ship" at bounding box center [794, 207] width 72 height 12
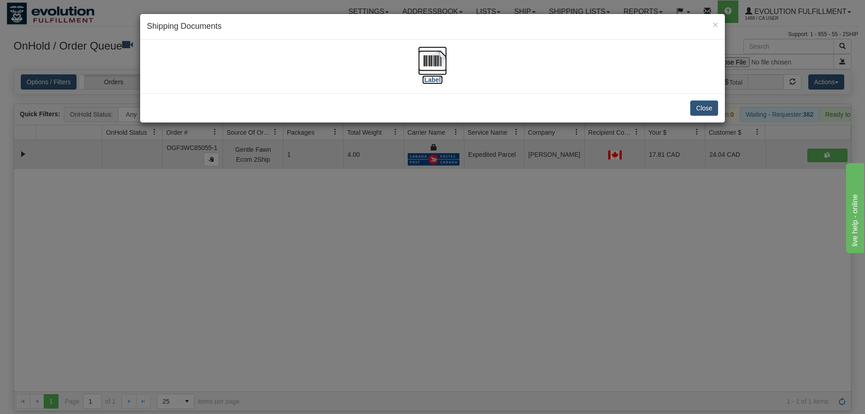
click at [445, 68] on img at bounding box center [432, 60] width 29 height 29
drag, startPoint x: 349, startPoint y: 263, endPoint x: 286, endPoint y: 98, distance: 177.0
click at [348, 255] on div "× Shipping Documents [Label] Close" at bounding box center [432, 207] width 865 height 414
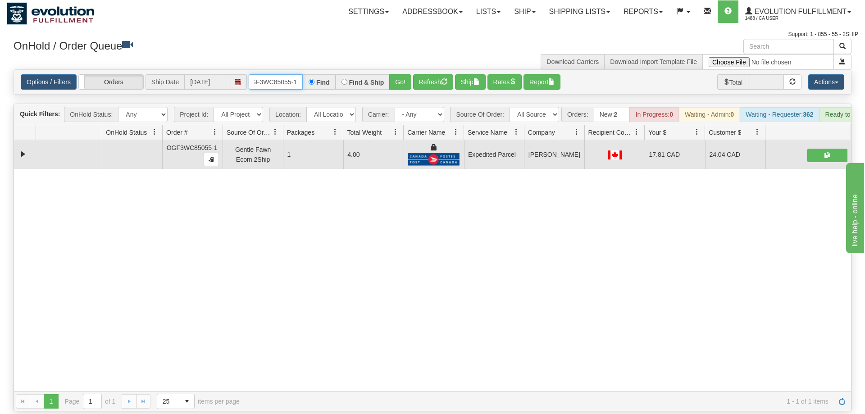
click at [281, 74] on input "OGF3WC85055-1" at bounding box center [276, 81] width 54 height 15
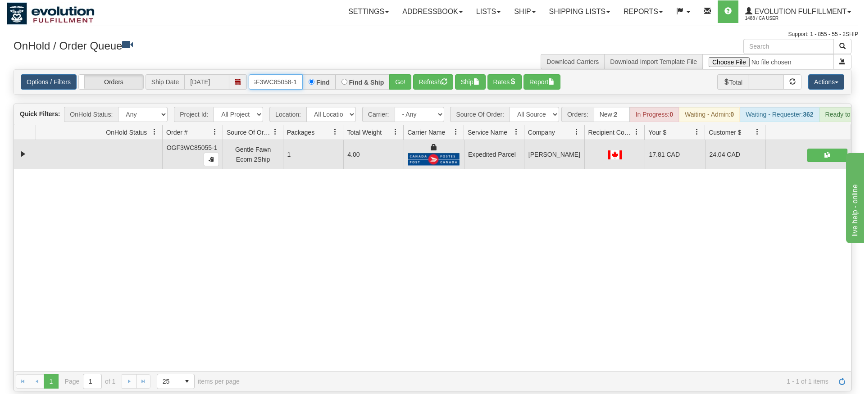
type input "OGF3WC85058-1"
click at [402, 86] on div "Is equal to Is not equal to Contains Does not contains CAD USD EUR ZAR [PERSON_…" at bounding box center [433, 230] width 852 height 322
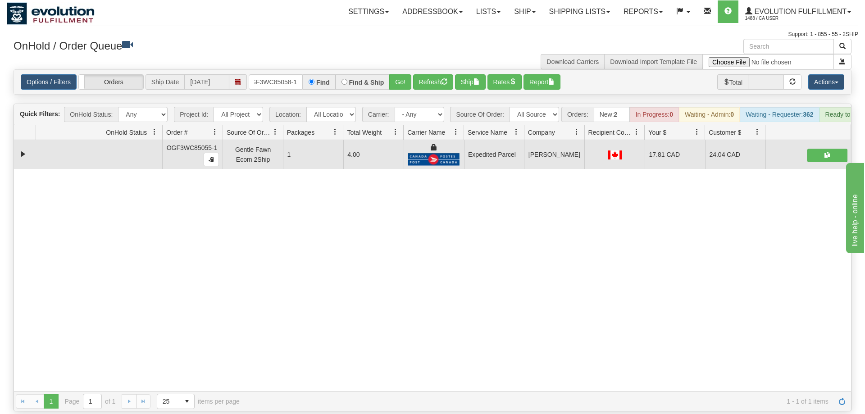
click at [403, 77] on div "Options / Filters Group Shipments Orders Ship Date [DATE] OGF3WC85058-1 Find Fi…" at bounding box center [432, 82] width 837 height 24
click at [402, 74] on button "Go!" at bounding box center [400, 81] width 22 height 15
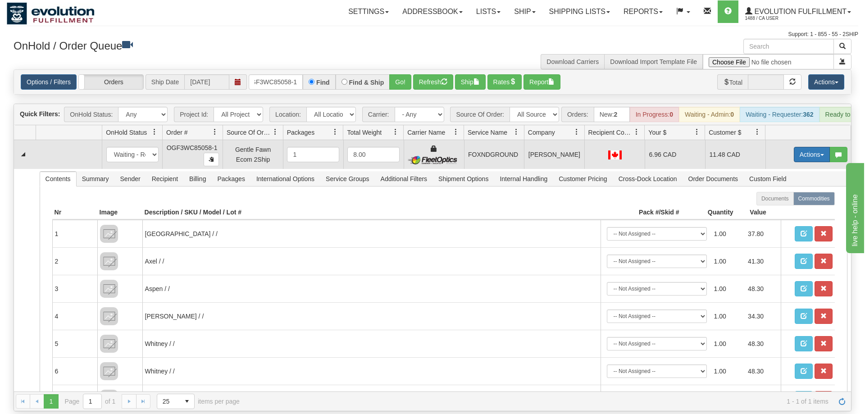
click at [807, 147] on button "Actions" at bounding box center [812, 154] width 36 height 15
click at [801, 201] on link "Ship" at bounding box center [794, 207] width 72 height 12
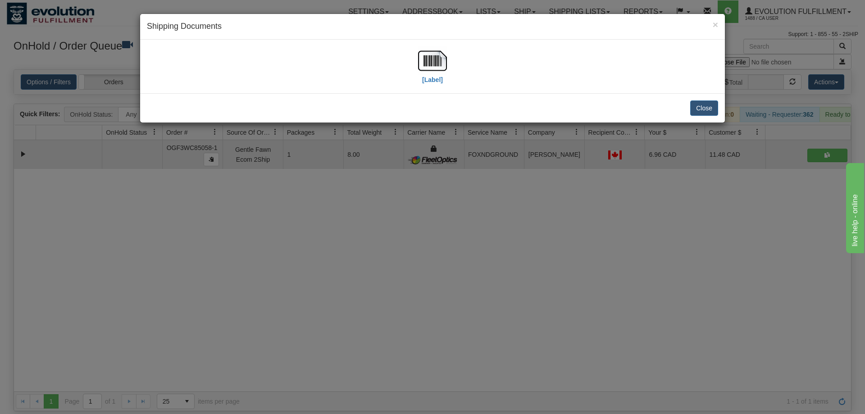
click at [412, 59] on div "[Label]" at bounding box center [432, 66] width 571 height 40
click at [421, 63] on img at bounding box center [432, 60] width 29 height 29
click at [286, 300] on div "× Shipping Documents [Label] Close" at bounding box center [432, 207] width 865 height 414
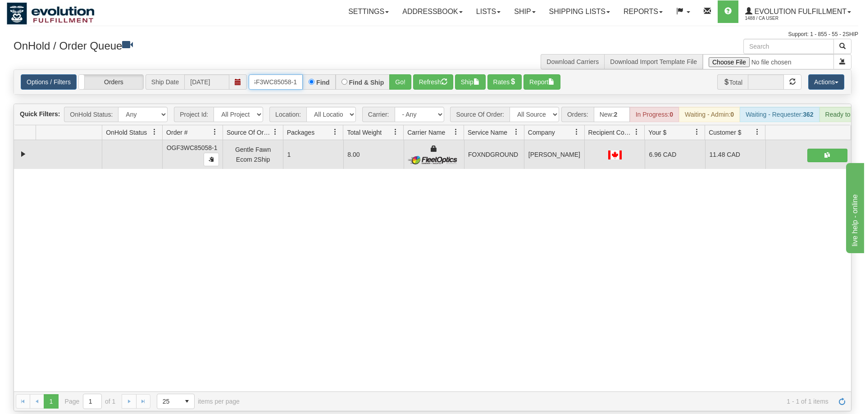
click at [271, 74] on input "OGF3WC85058-1" at bounding box center [276, 81] width 54 height 15
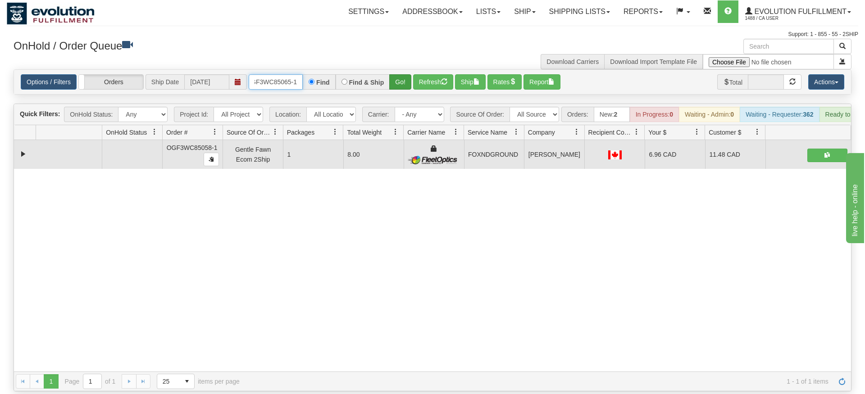
type input "OGF3WC85065-1"
click at [409, 85] on div "Is equal to Is not equal to Contains Does not contains CAD USD EUR ZAR [PERSON_…" at bounding box center [433, 230] width 852 height 322
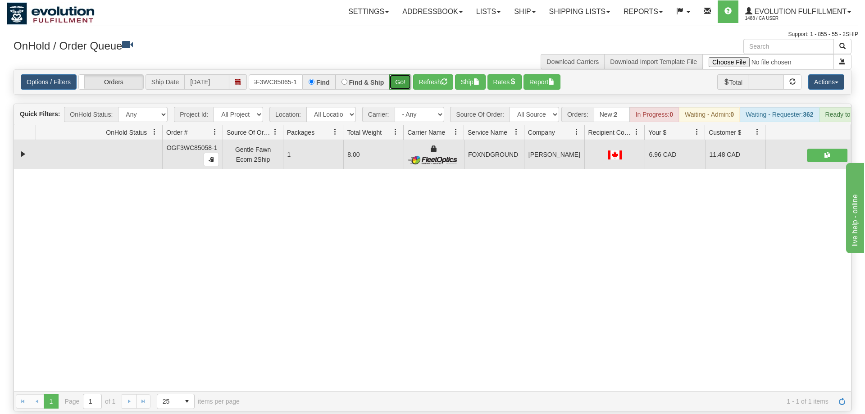
click at [398, 74] on button "Go!" at bounding box center [400, 81] width 22 height 15
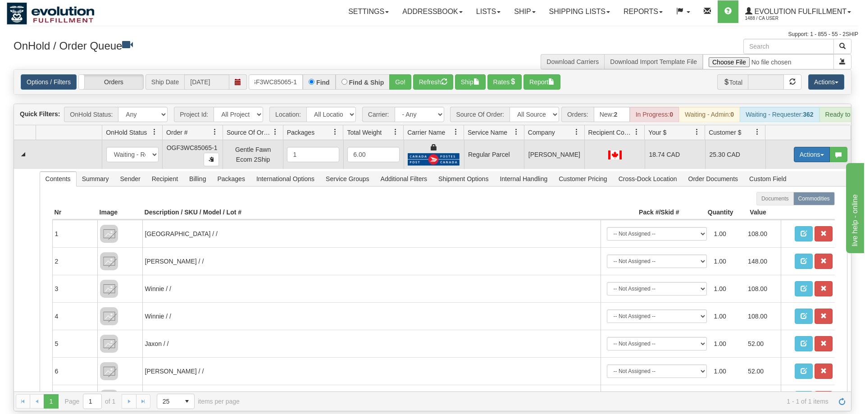
click at [806, 147] on button "Actions" at bounding box center [812, 154] width 36 height 15
click at [793, 192] on span "Rate All Services" at bounding box center [794, 195] width 54 height 7
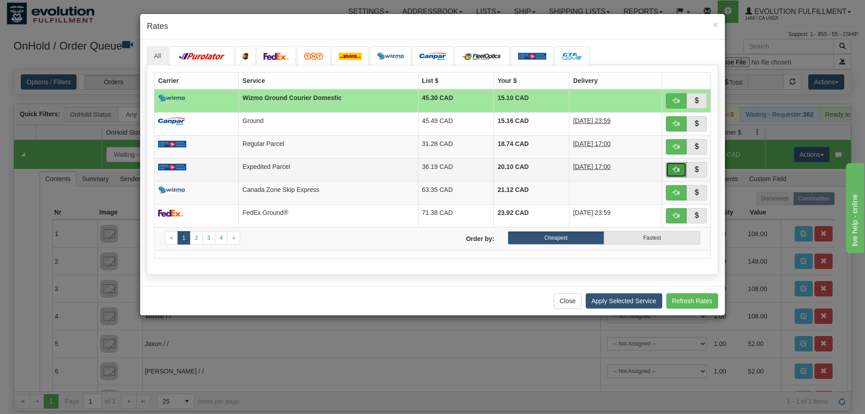
click at [676, 170] on span "button" at bounding box center [676, 169] width 6 height 6
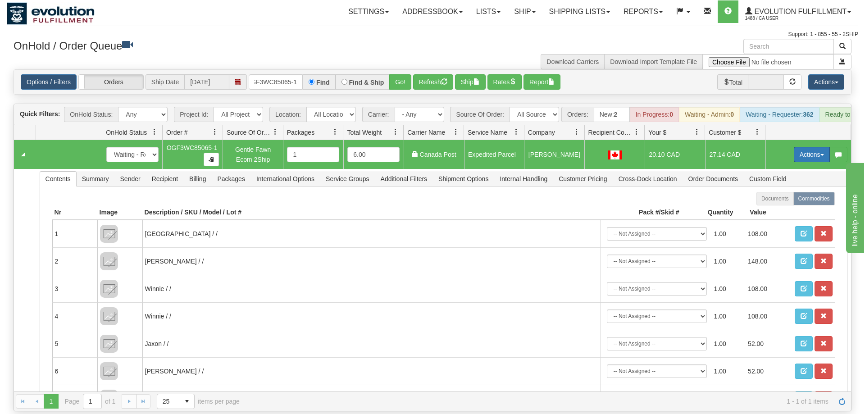
click at [809, 147] on button "Actions" at bounding box center [812, 154] width 36 height 15
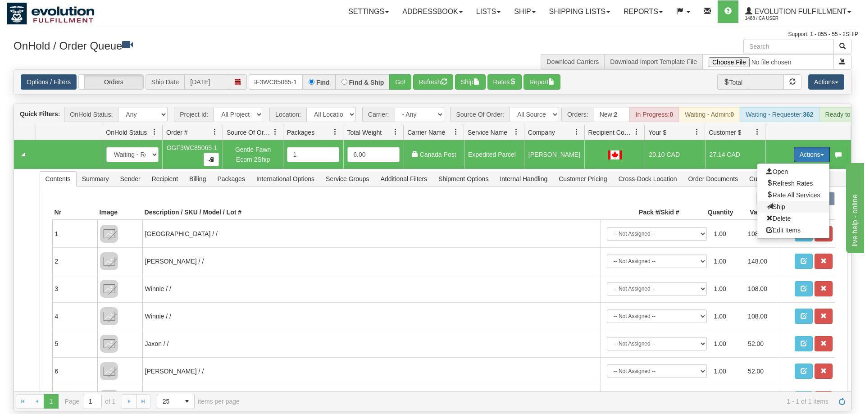
click at [780, 203] on span "Ship" at bounding box center [776, 206] width 19 height 7
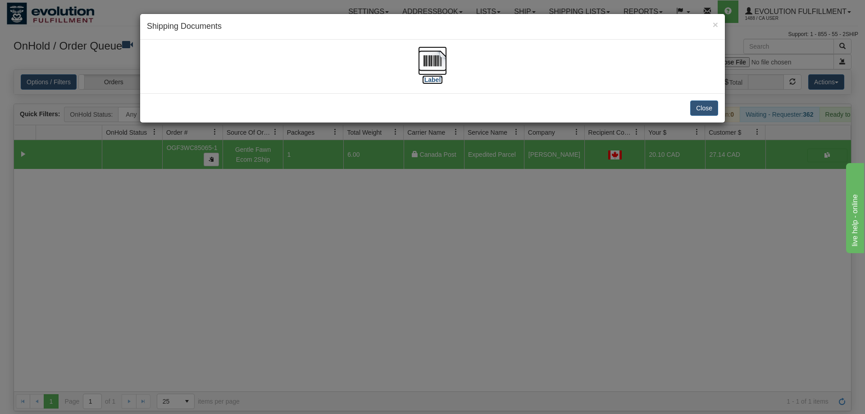
click at [440, 66] on img at bounding box center [432, 60] width 29 height 29
click at [442, 313] on div "× Shipping Documents [Label] Close" at bounding box center [432, 207] width 865 height 414
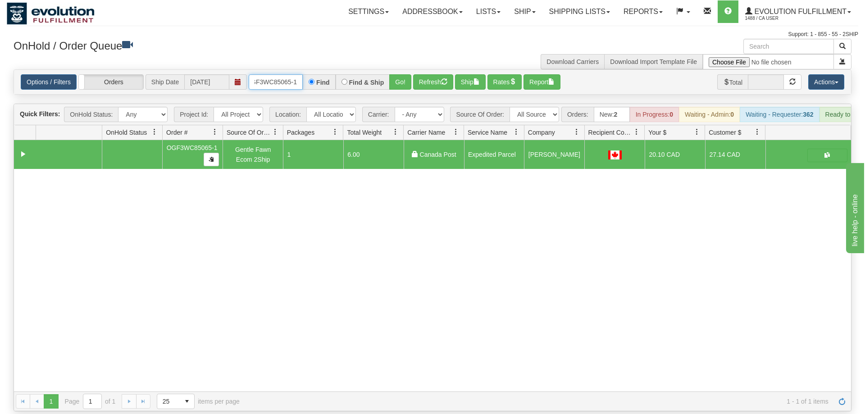
click at [290, 74] on input "OGF3WC85065-1" at bounding box center [276, 81] width 54 height 15
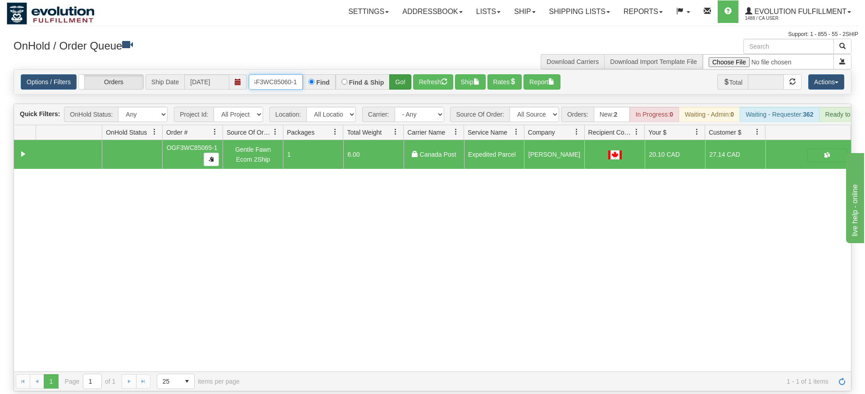
type input "OGF3WC85060-1"
click at [401, 91] on div "Is equal to Is not equal to Contains Does not contains CAD USD EUR ZAR [PERSON_…" at bounding box center [433, 230] width 852 height 322
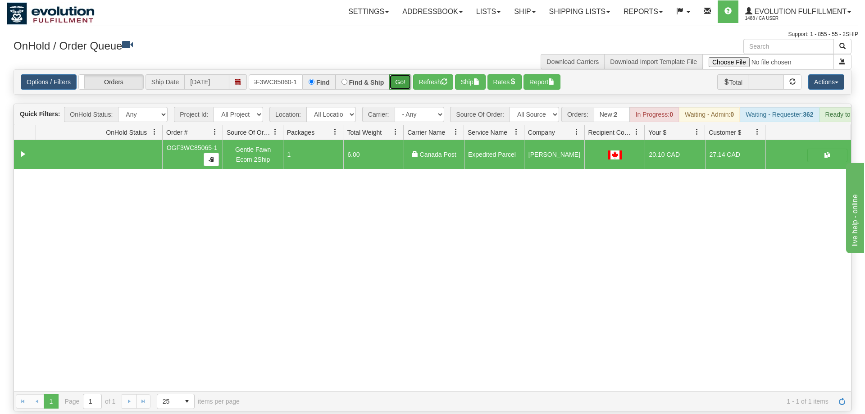
click at [407, 74] on button "Go!" at bounding box center [400, 81] width 22 height 15
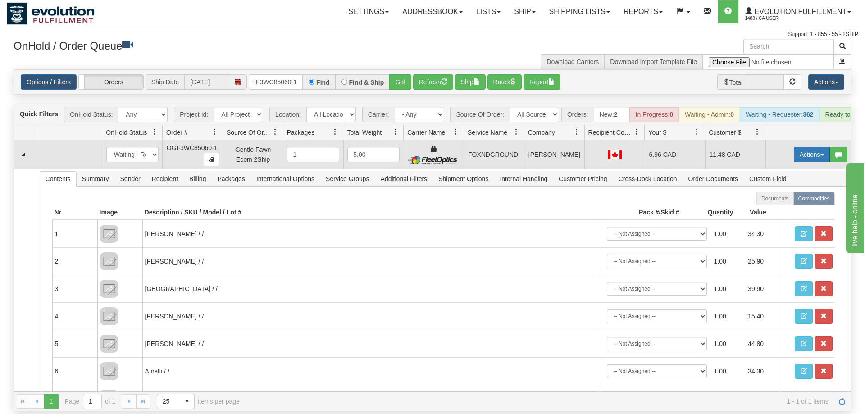
click at [804, 147] on button "Actions" at bounding box center [812, 154] width 36 height 15
click at [798, 201] on link "Ship" at bounding box center [794, 207] width 72 height 12
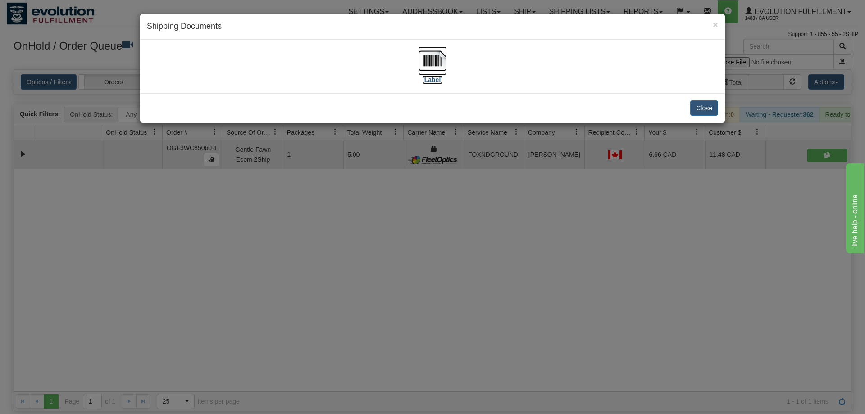
click at [432, 71] on img at bounding box center [432, 60] width 29 height 29
click at [405, 214] on div "× Shipping Documents [Label] Close" at bounding box center [432, 207] width 865 height 414
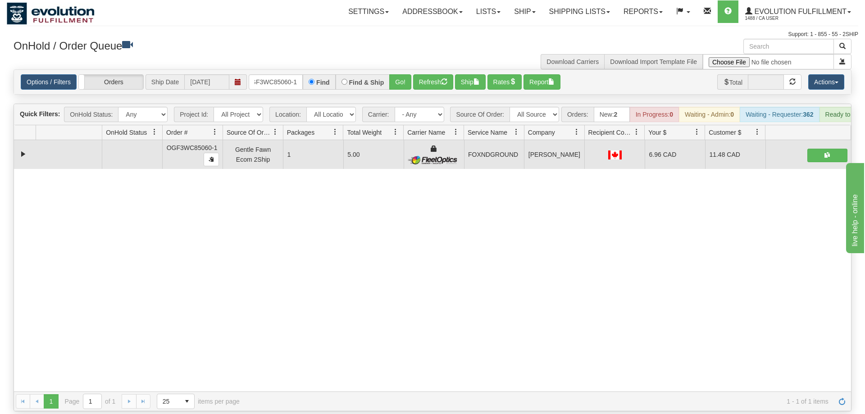
click at [292, 77] on div "Options / Filters Group Shipments Orders Ship Date [DATE] OGF3WC85060-1 Find Fi…" at bounding box center [432, 82] width 837 height 24
click at [279, 74] on input "OGF3WC85060-1" at bounding box center [276, 81] width 54 height 15
